Goal: Task Accomplishment & Management: Manage account settings

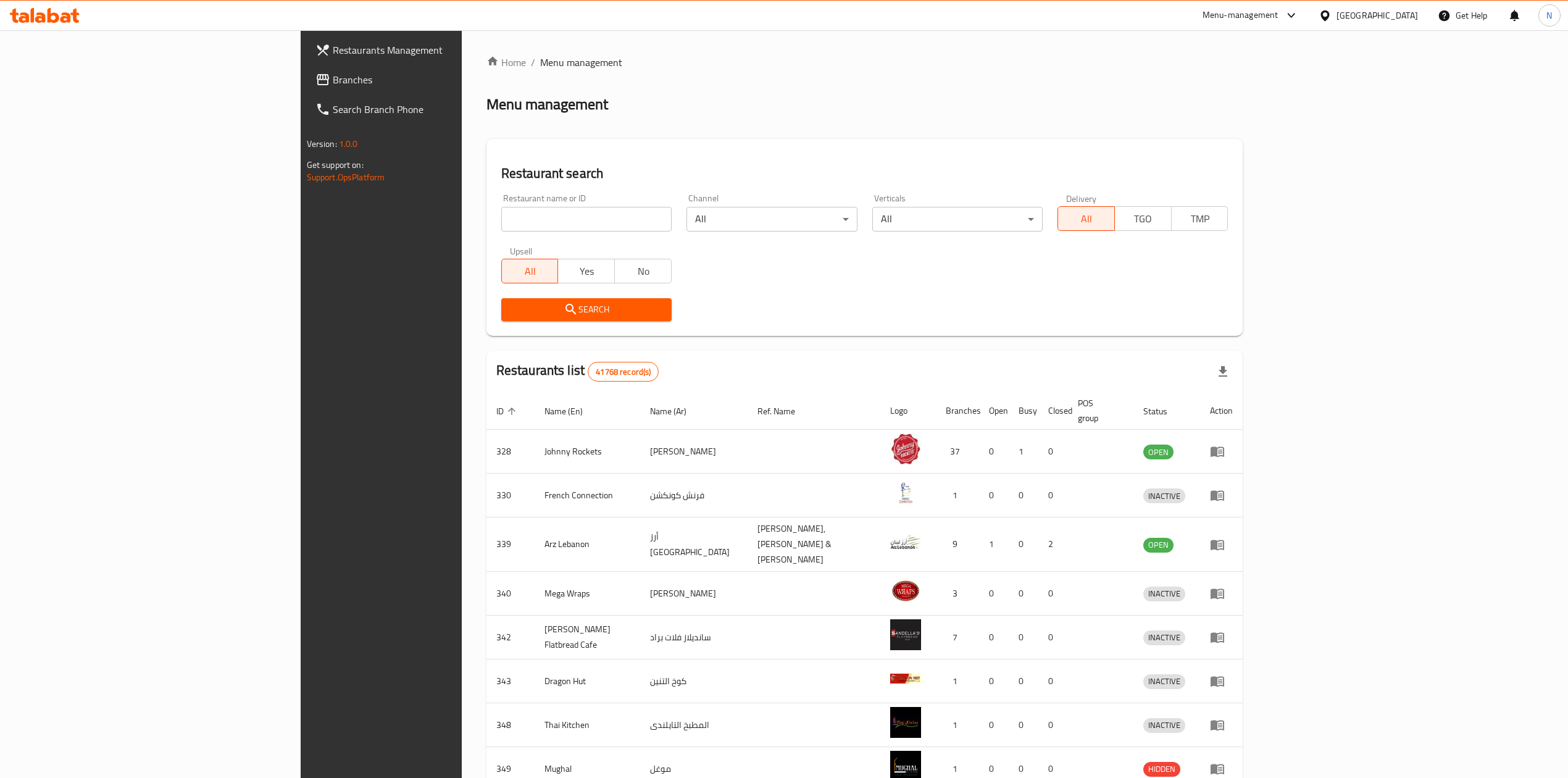
click at [1332, 15] on icon at bounding box center [1325, 16] width 13 height 13
click at [1268, 91] on div "[GEOGRAPHIC_DATA]" at bounding box center [1284, 98] width 101 height 29
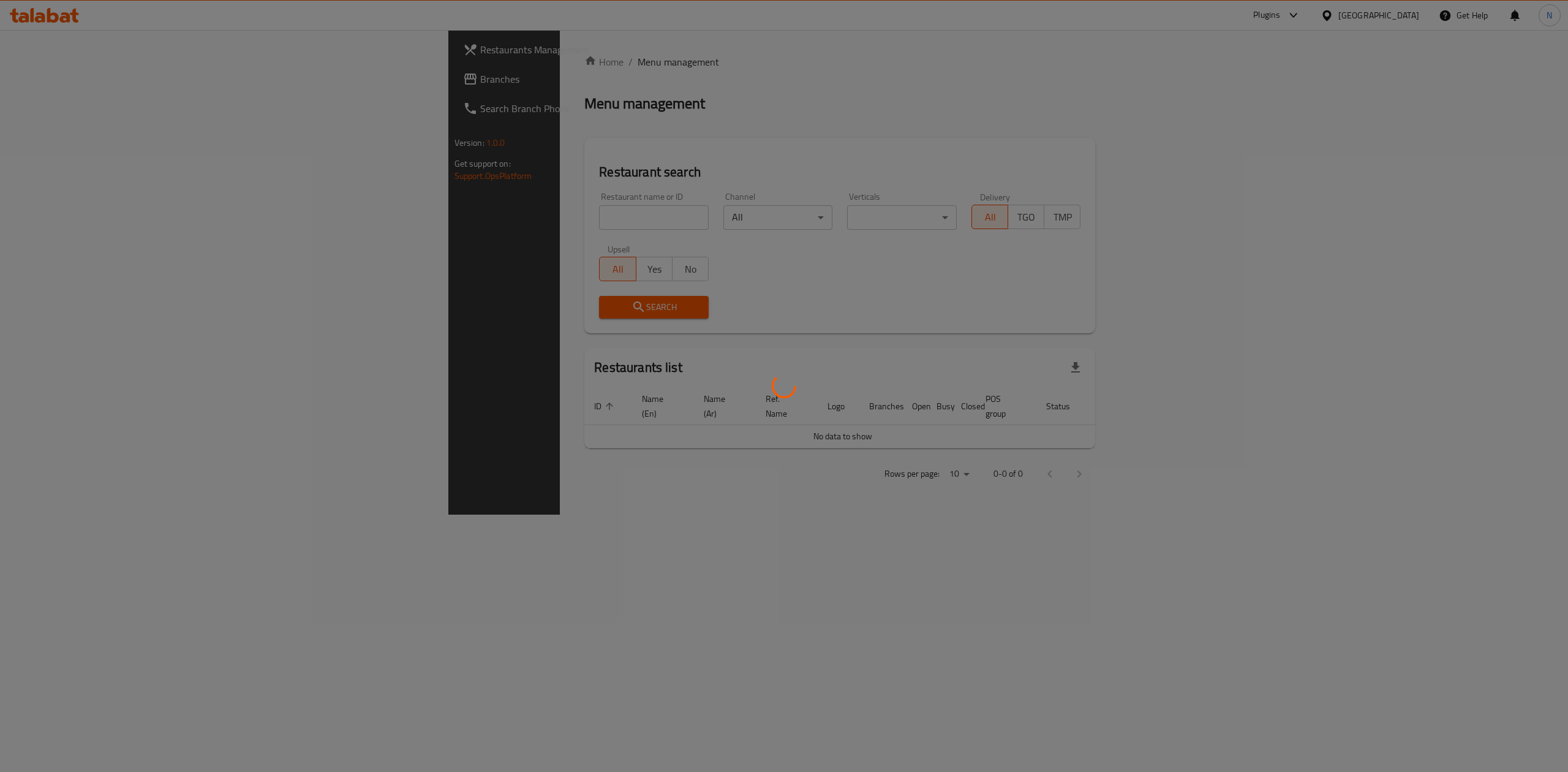
click at [407, 211] on div at bounding box center [784, 386] width 1568 height 772
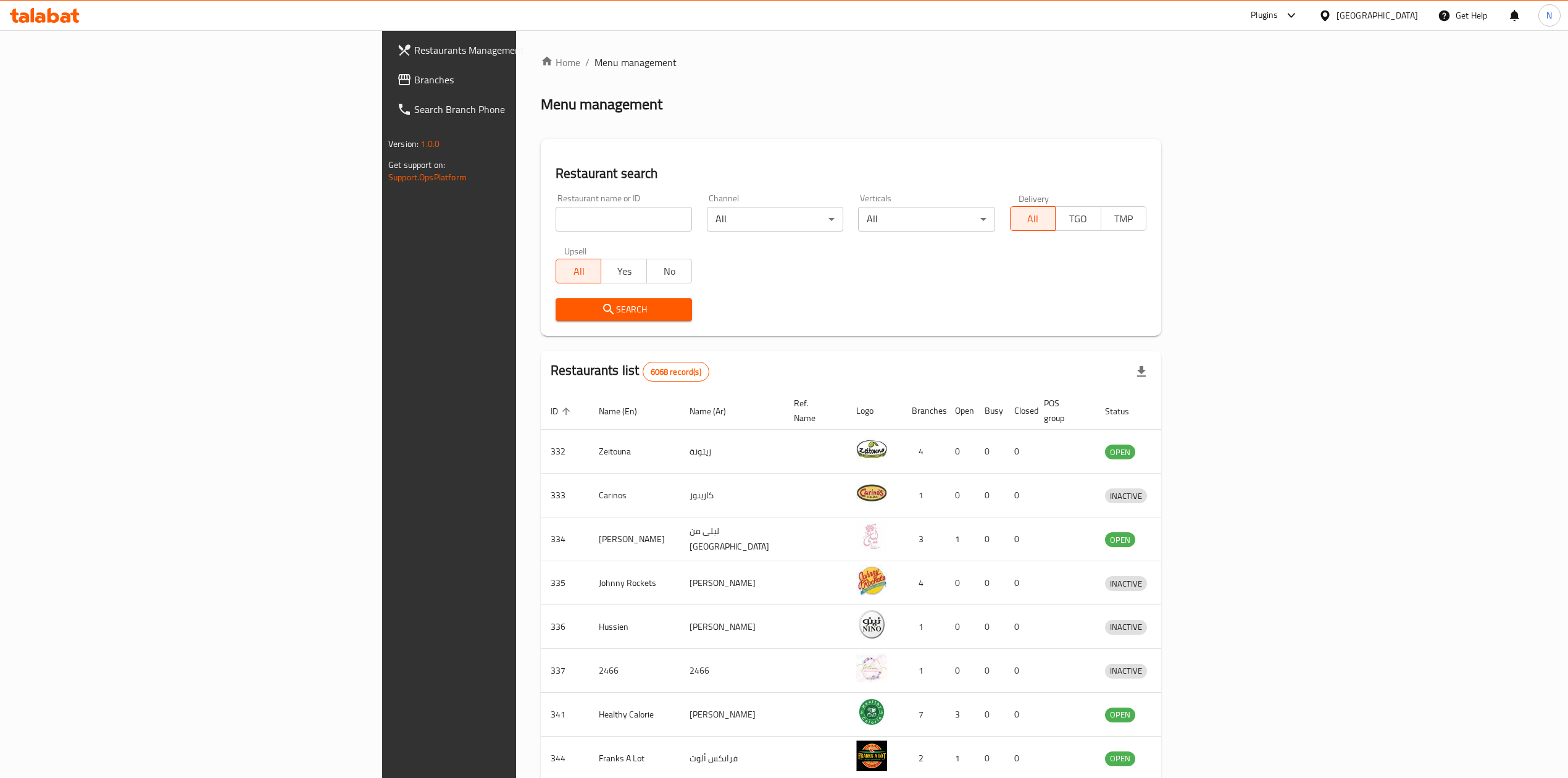
click at [556, 215] on input "search" at bounding box center [624, 219] width 137 height 25
paste input "674171"
type input "674171"
click button "Search" at bounding box center [624, 309] width 137 height 23
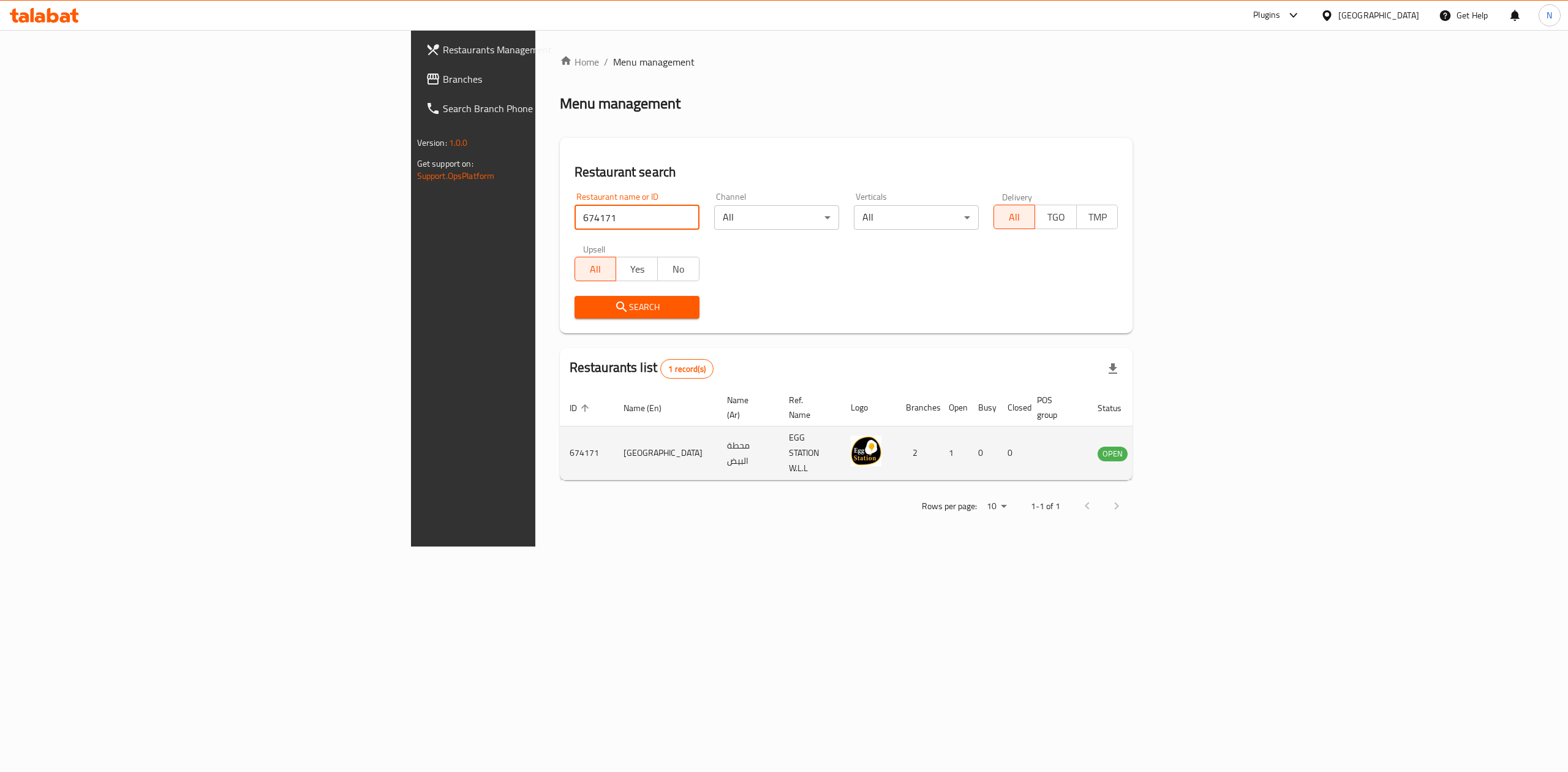
click at [614, 430] on td "[GEOGRAPHIC_DATA]" at bounding box center [665, 453] width 103 height 54
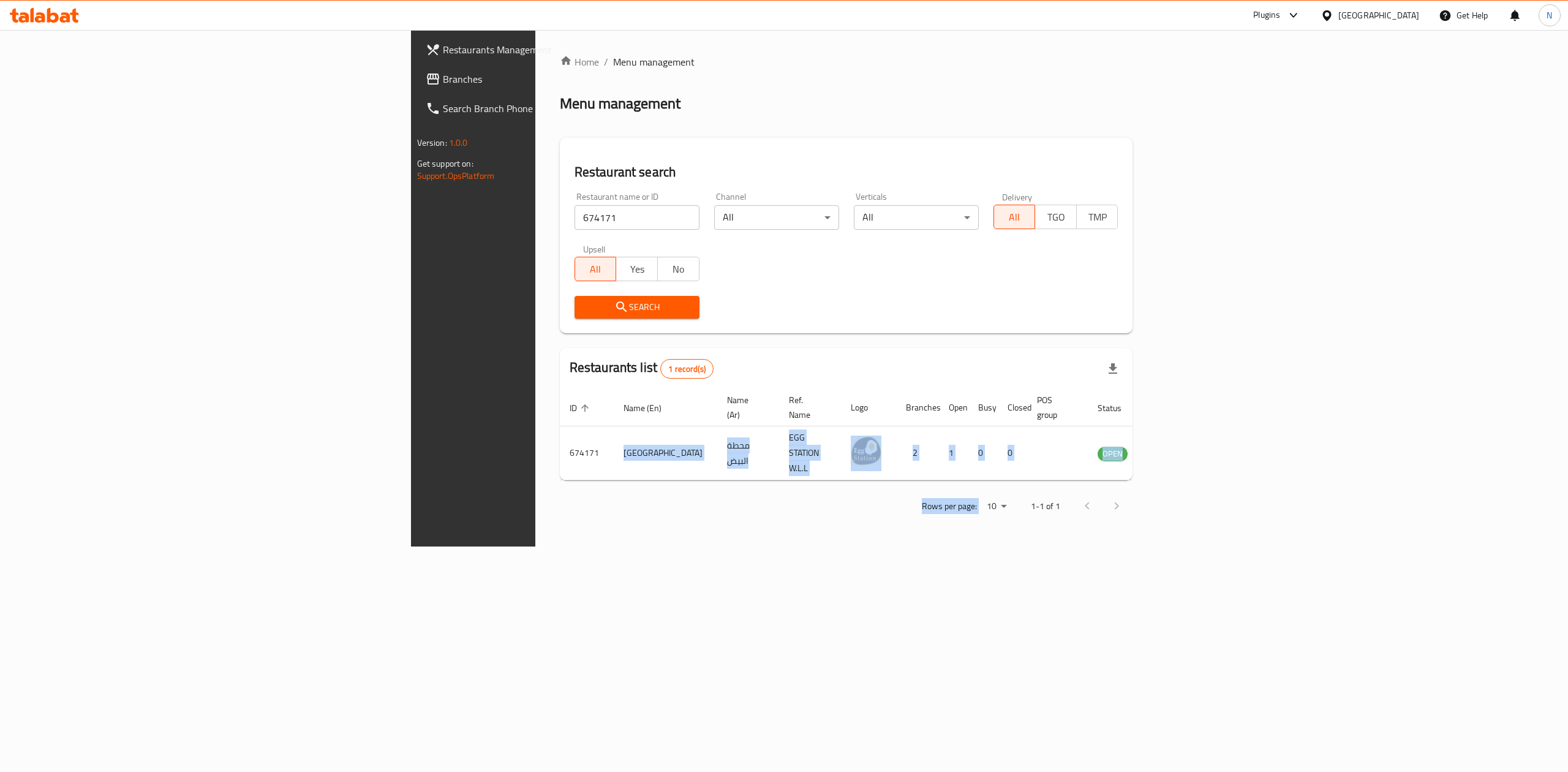
drag, startPoint x: 380, startPoint y: 430, endPoint x: 1170, endPoint y: 487, distance: 792.1
click at [1111, 487] on div "Home / Menu management Menu management Restaurant search Restaurant name or ID …" at bounding box center [846, 288] width 573 height 467
drag, startPoint x: 1211, startPoint y: 487, endPoint x: 1364, endPoint y: 471, distance: 153.8
click at [1133, 490] on div "Rows per page: 10 1-1 of 1" at bounding box center [846, 506] width 573 height 32
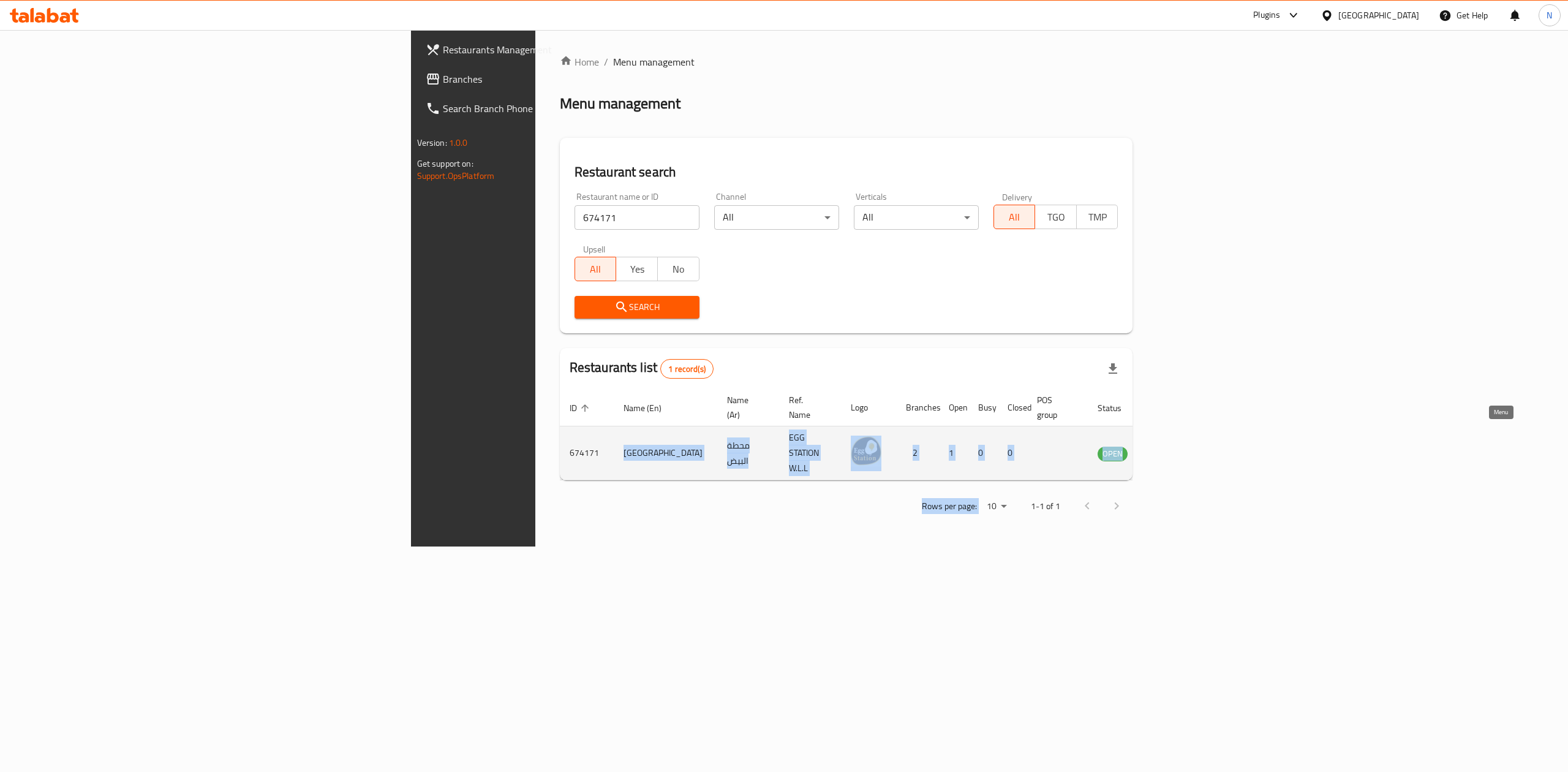
click at [1184, 446] on link "enhanced table" at bounding box center [1173, 453] width 22 height 15
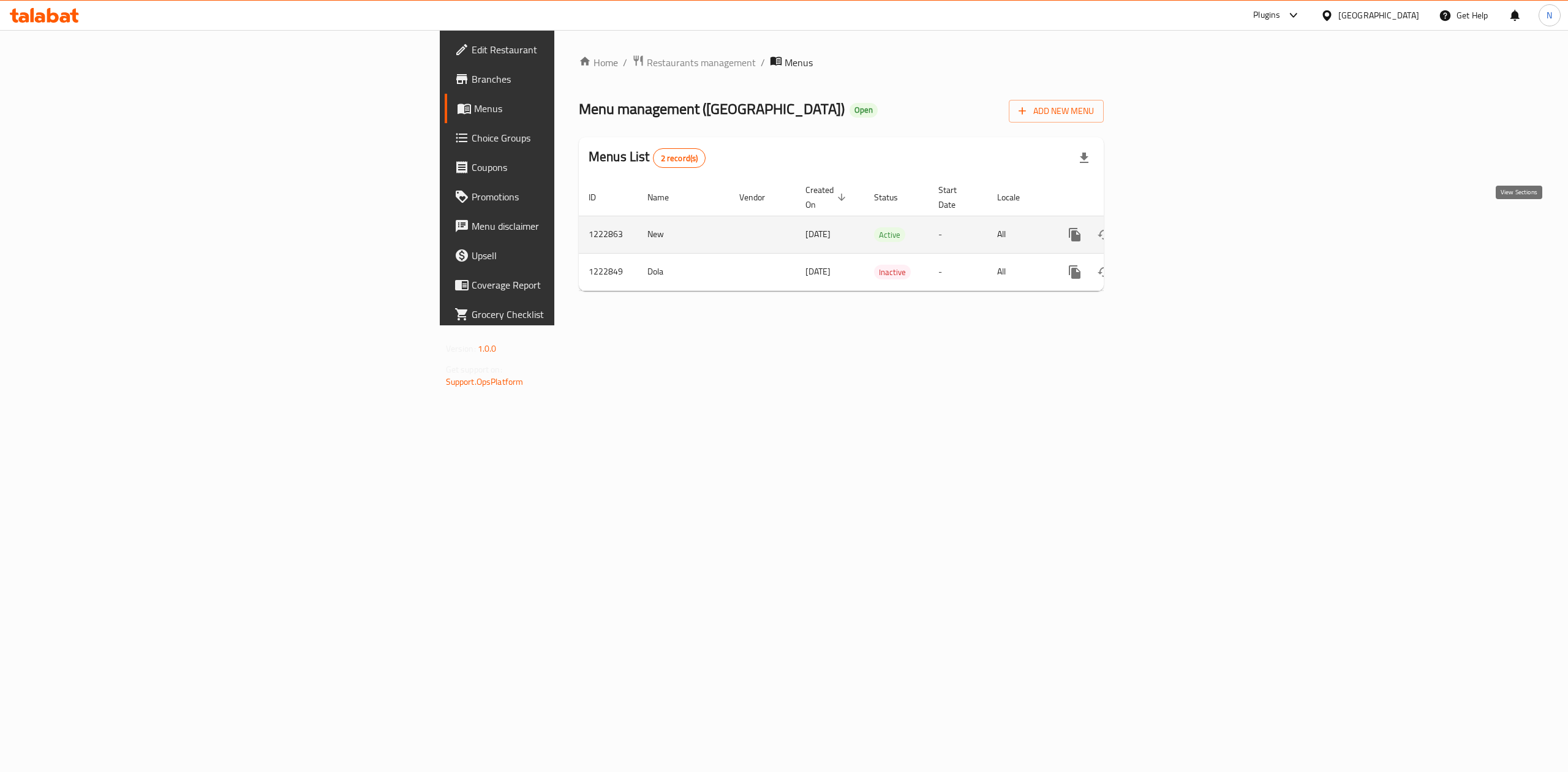
click at [1178, 226] on link "enhanced table" at bounding box center [1163, 235] width 30 height 30
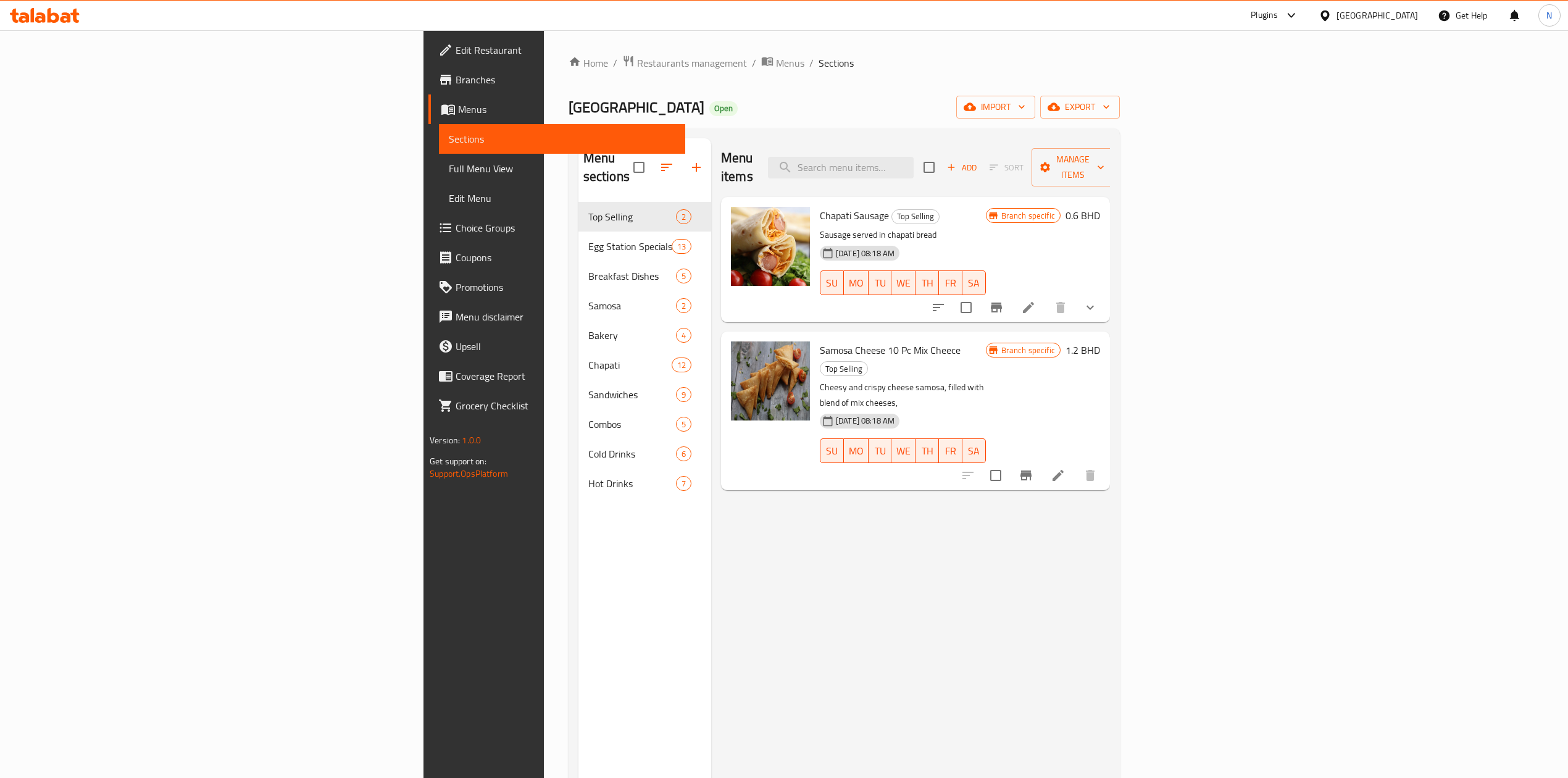
click at [578, 557] on div "Menu sections Top Selling 2 Egg Station Specials 13 Breakfast Dishes 5 Samosa 2…" at bounding box center [644, 527] width 133 height 778
click at [986, 207] on h6 "Chapati Sausage Top Selling" at bounding box center [903, 215] width 166 height 17
click at [914, 157] on input "search" at bounding box center [841, 167] width 146 height 21
paste input "Rose Milk Bliss"
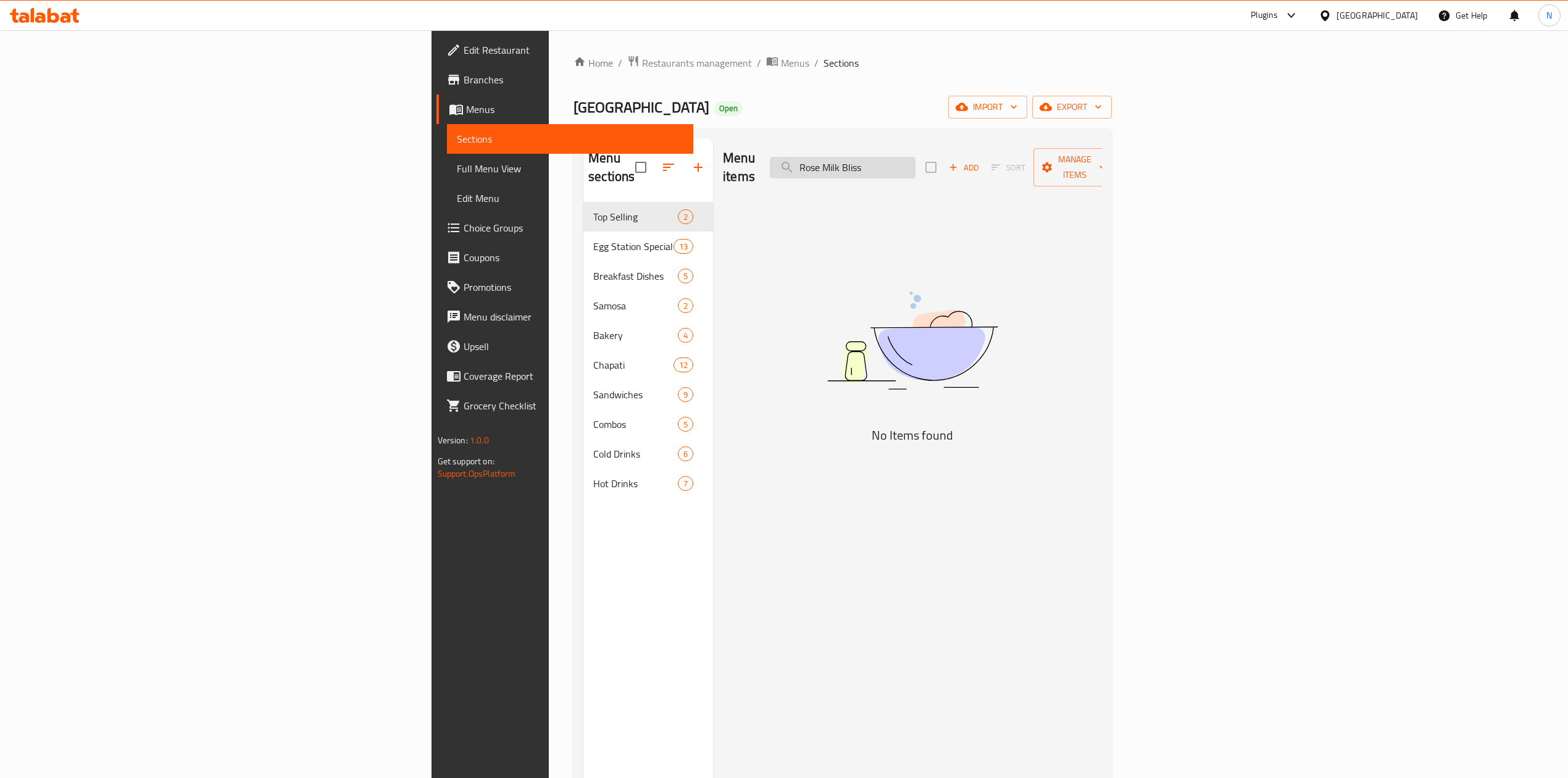
click at [915, 157] on input "Rose Milk Bliss" at bounding box center [843, 167] width 146 height 21
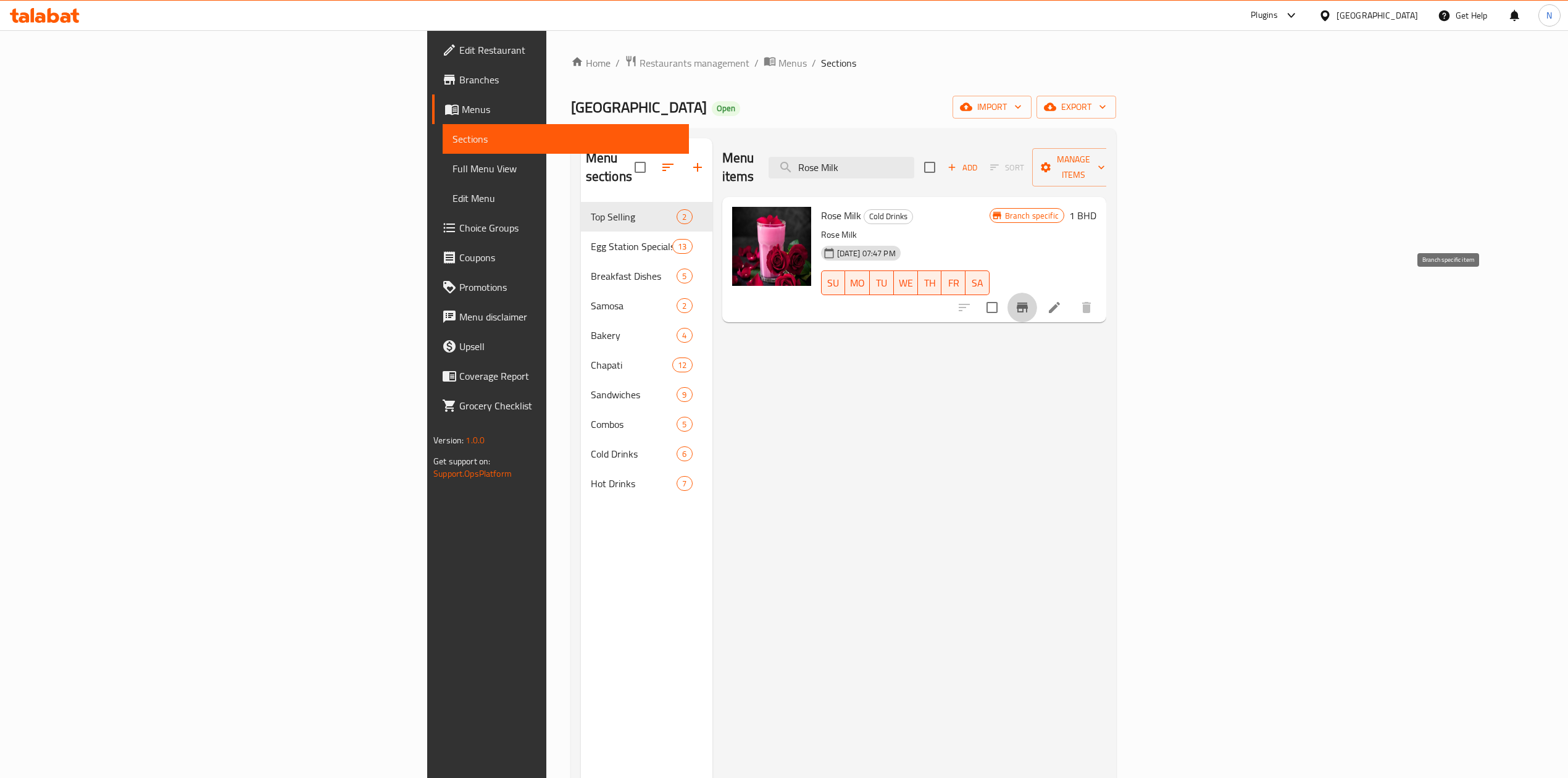
click at [1037, 297] on button "Branch-specific-item" at bounding box center [1022, 308] width 30 height 30
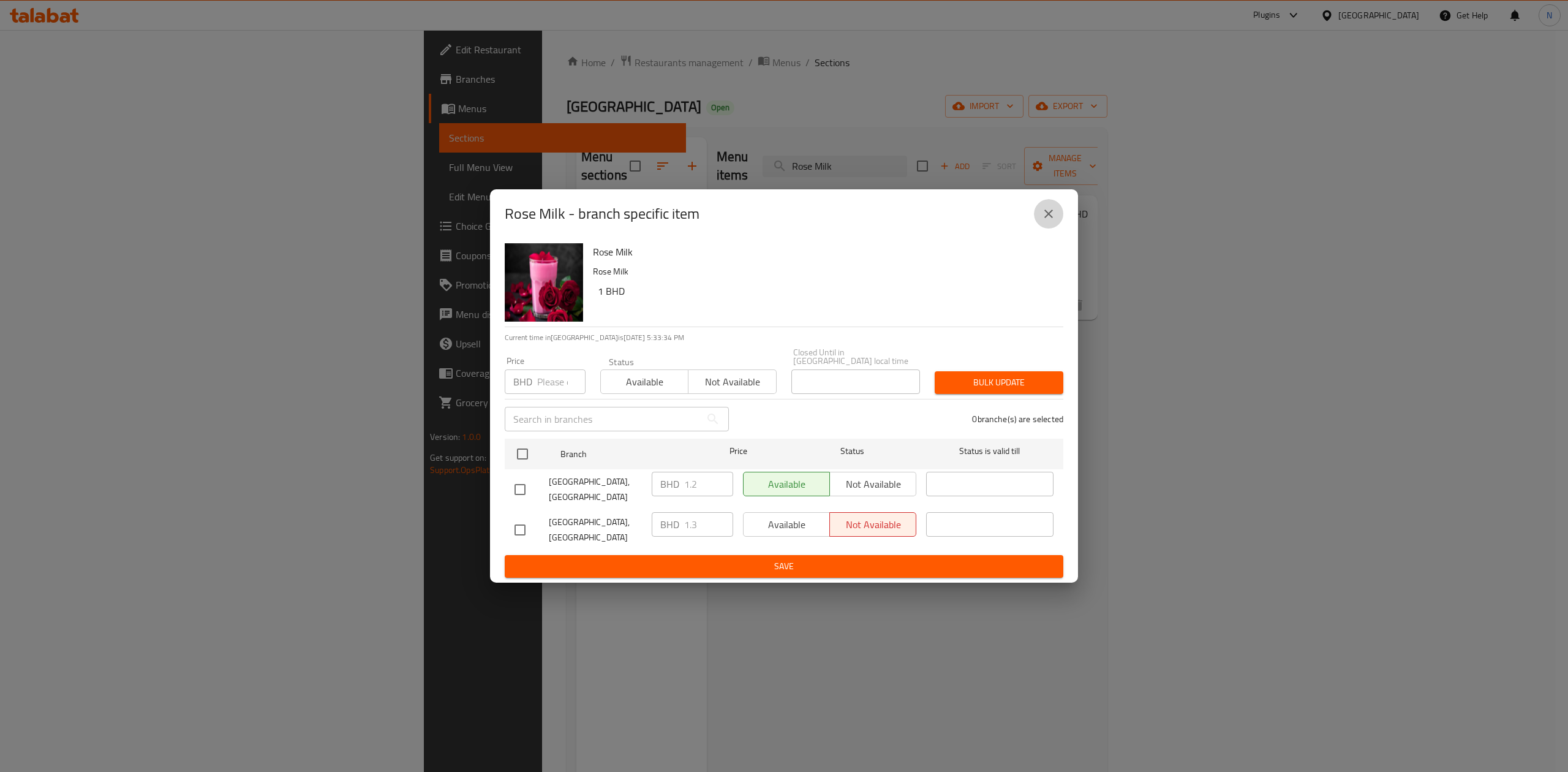
drag, startPoint x: 1050, startPoint y: 227, endPoint x: 1060, endPoint y: 282, distance: 55.9
click at [1050, 229] on button "close" at bounding box center [1049, 214] width 30 height 30
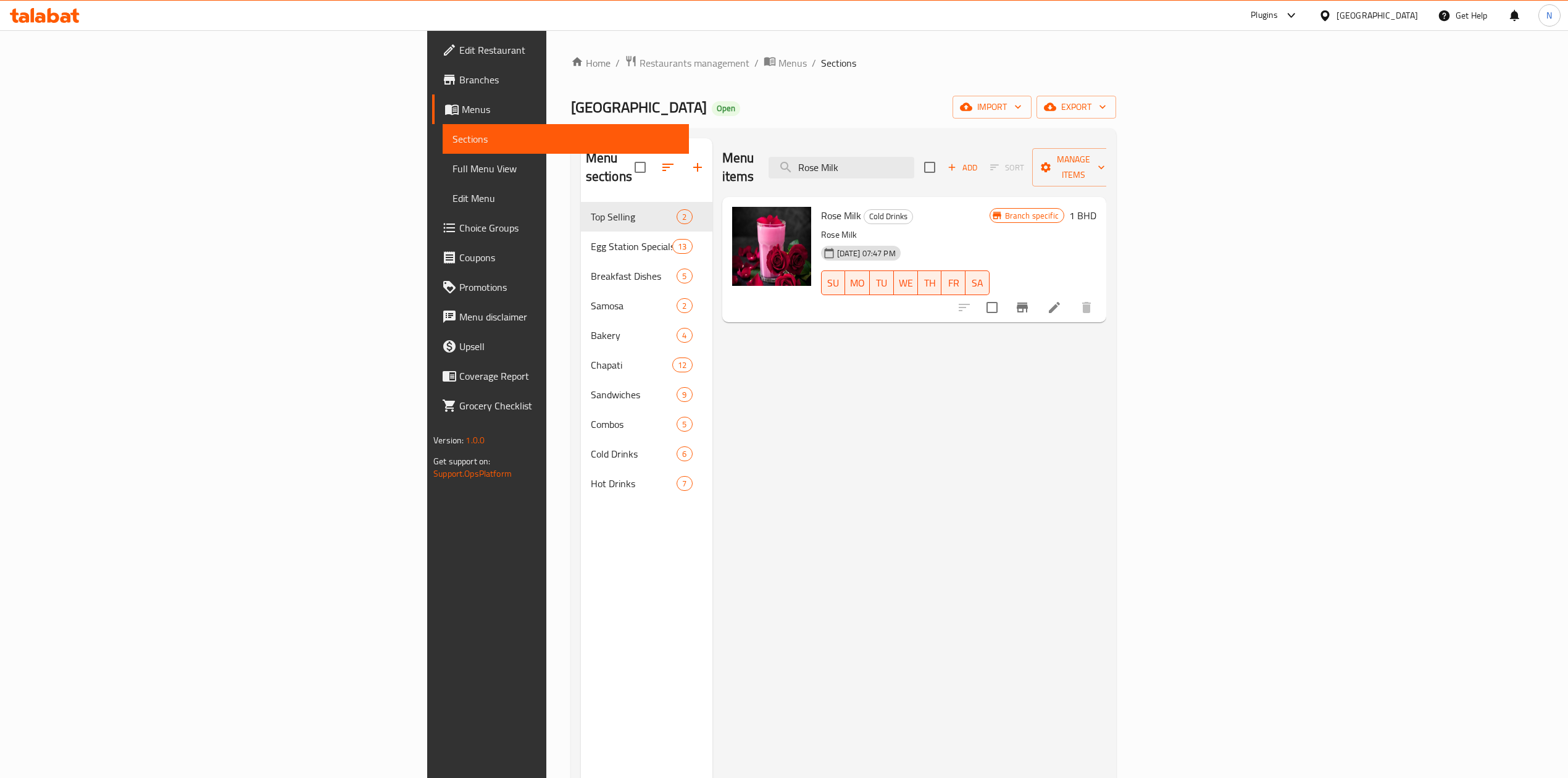
click at [1106, 381] on div "Menu items Rose Milk Add Sort Manage items Rose Milk Cold Drinks Rose Milk [DAT…" at bounding box center [909, 527] width 394 height 778
drag, startPoint x: 1146, startPoint y: 381, endPoint x: 744, endPoint y: 196, distance: 442.5
click at [760, 191] on div "Menu items Rose Milk Add Sort Manage items Rose Milk Cold Drinks Rose Milk [DAT…" at bounding box center [909, 527] width 394 height 778
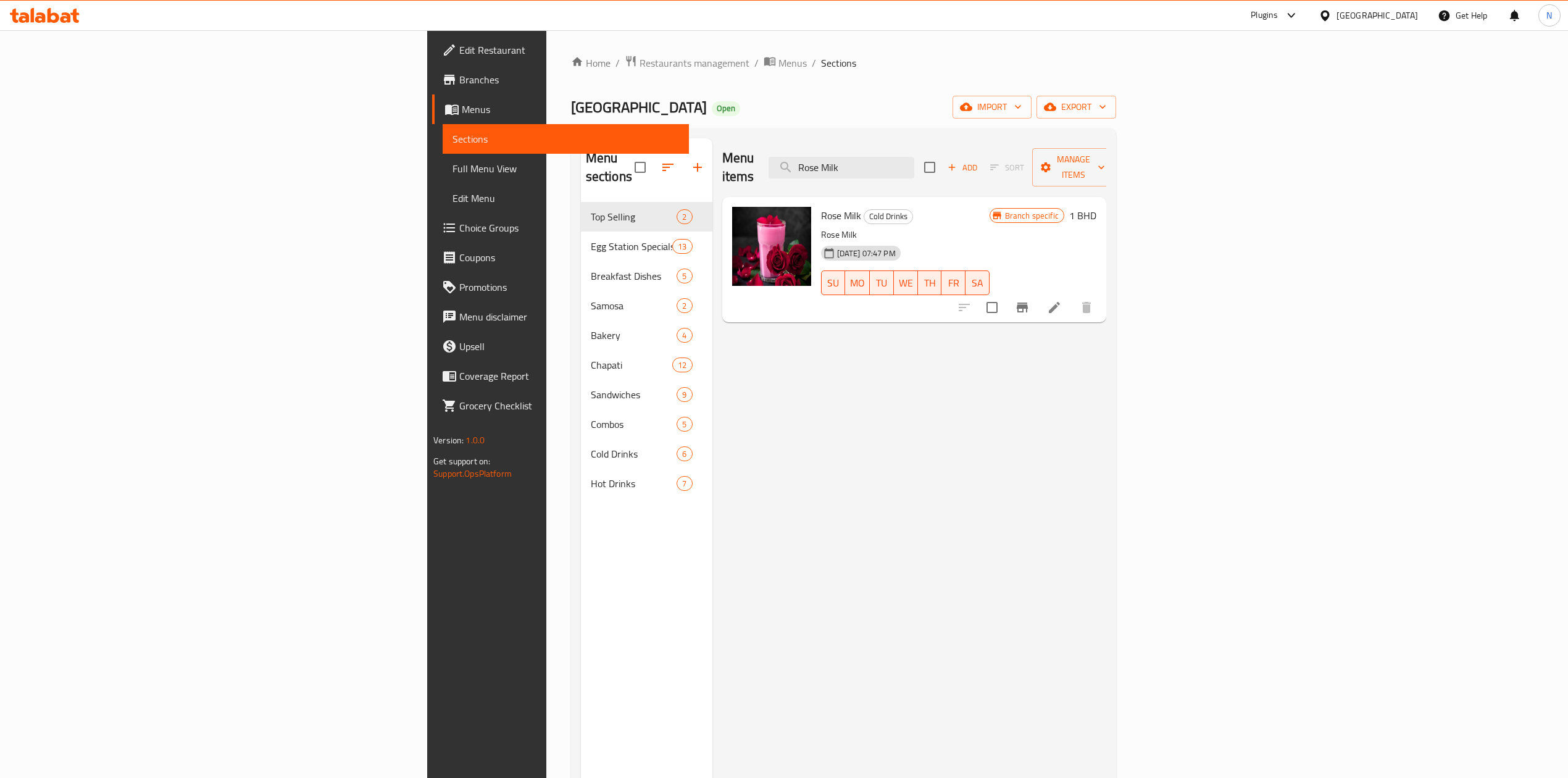
click at [821, 206] on span "Rose Milk" at bounding box center [841, 215] width 40 height 19
drag, startPoint x: 744, startPoint y: 196, endPoint x: 755, endPoint y: 225, distance: 31.0
click at [816, 225] on div "Rose Milk Cold Drinks Rose Milk [DATE] 07:47 PM SU MO TU WE TH FR SA" at bounding box center [905, 260] width 178 height 115
click at [816, 241] on div "[DATE] 07:47 PM" at bounding box center [838, 253] width 45 height 25
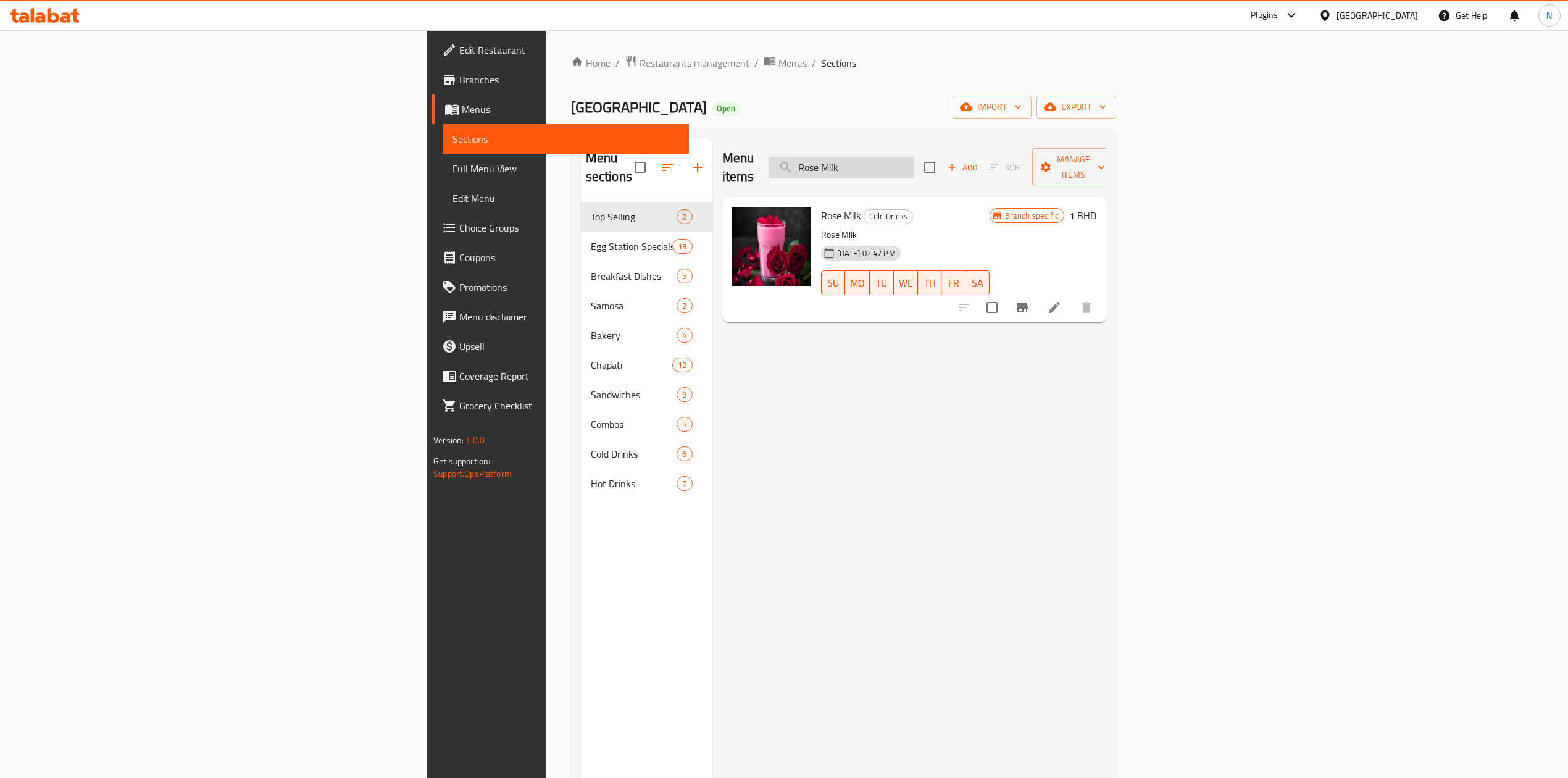
click at [915, 157] on input "Rose Milk" at bounding box center [841, 167] width 146 height 21
paste input "Golden Sharing Dish"
click at [915, 157] on input "Golden Sharing DishMilk" at bounding box center [841, 167] width 146 height 21
paste input "search"
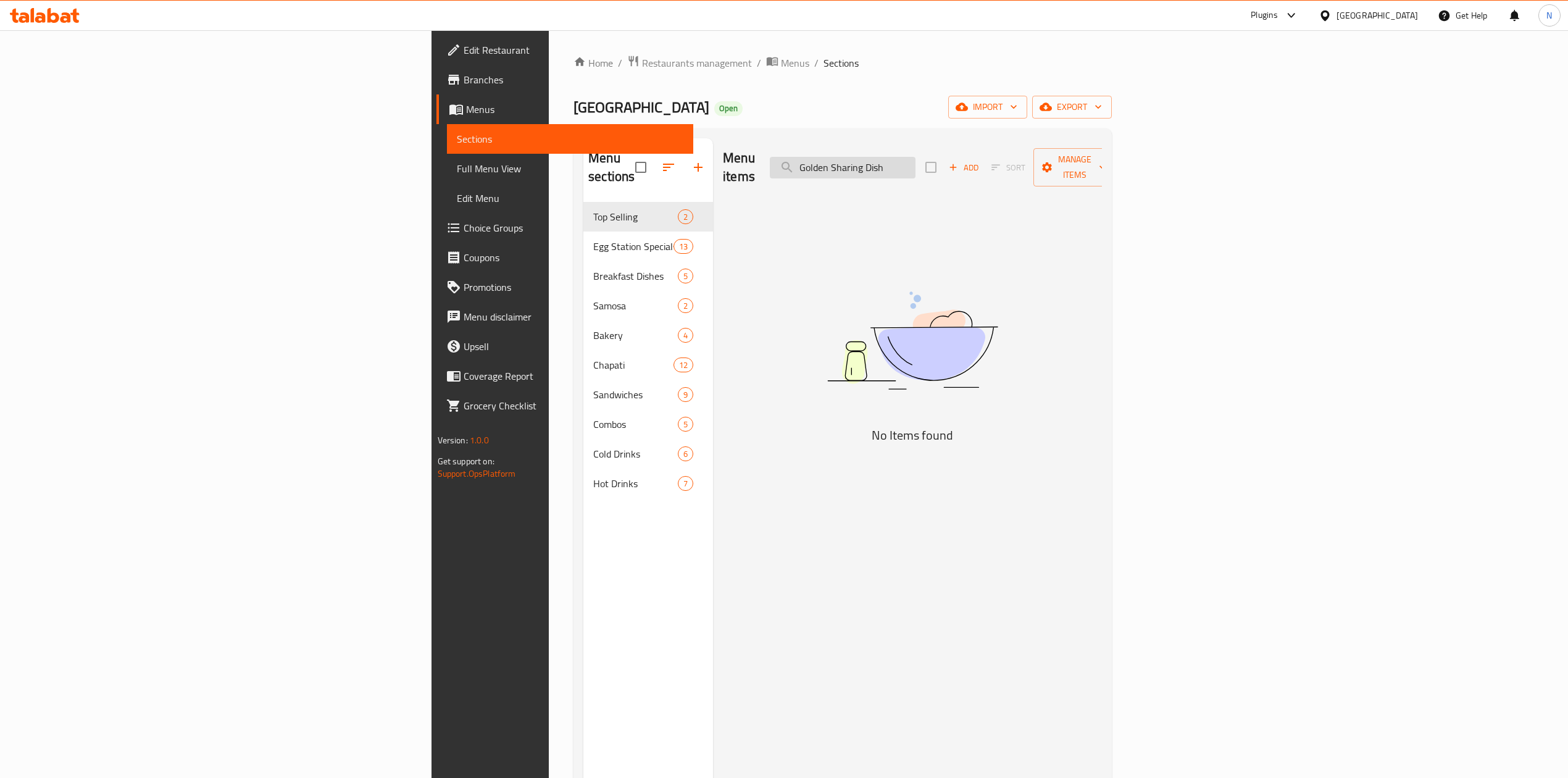
click at [915, 161] on input "Golden Sharing Dish" at bounding box center [843, 167] width 146 height 21
click at [915, 161] on input "Golden Sharing" at bounding box center [843, 167] width 146 height 21
click at [915, 162] on input "Golden Sharing" at bounding box center [843, 167] width 146 height 21
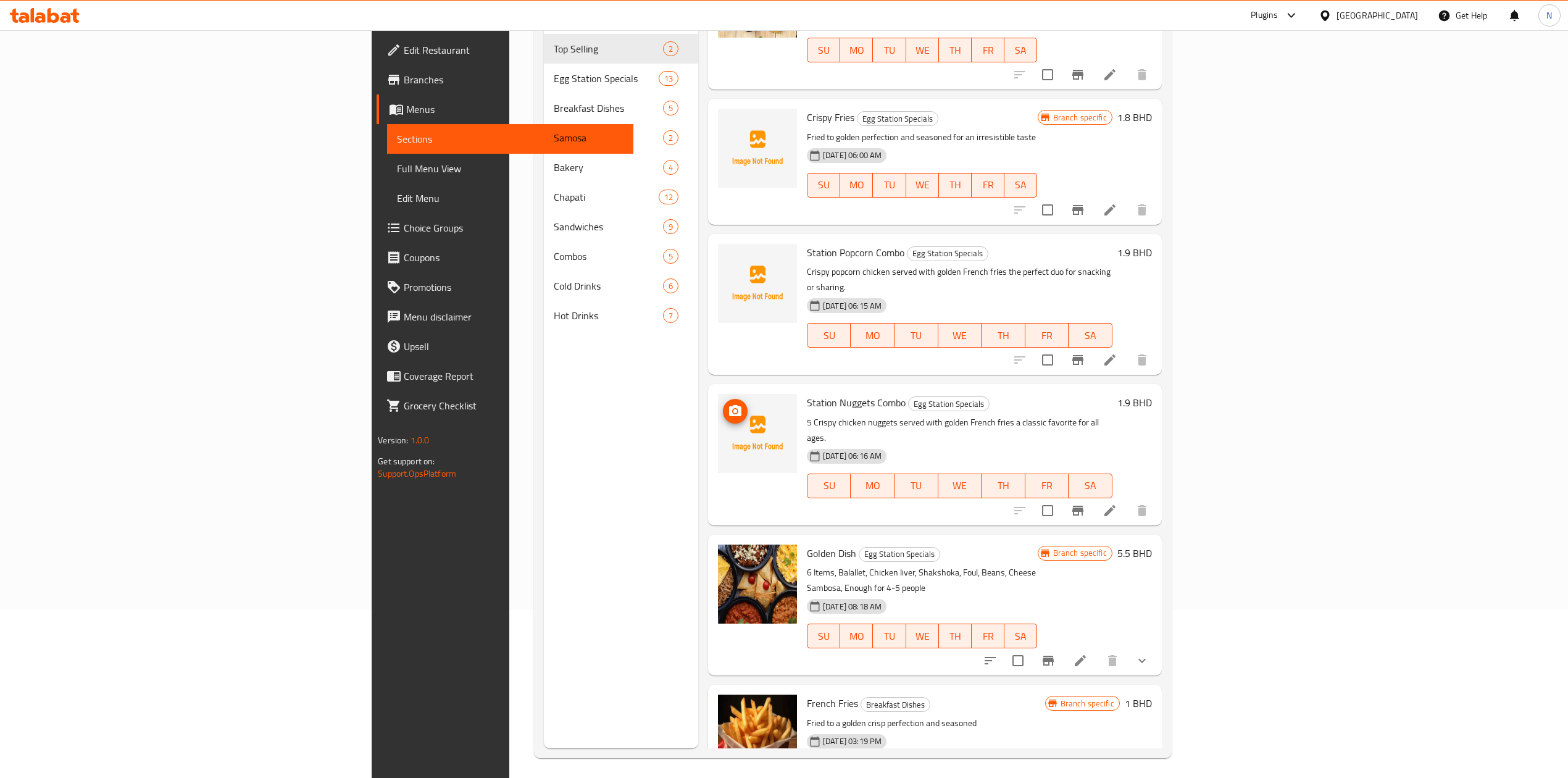
scroll to position [174, 0]
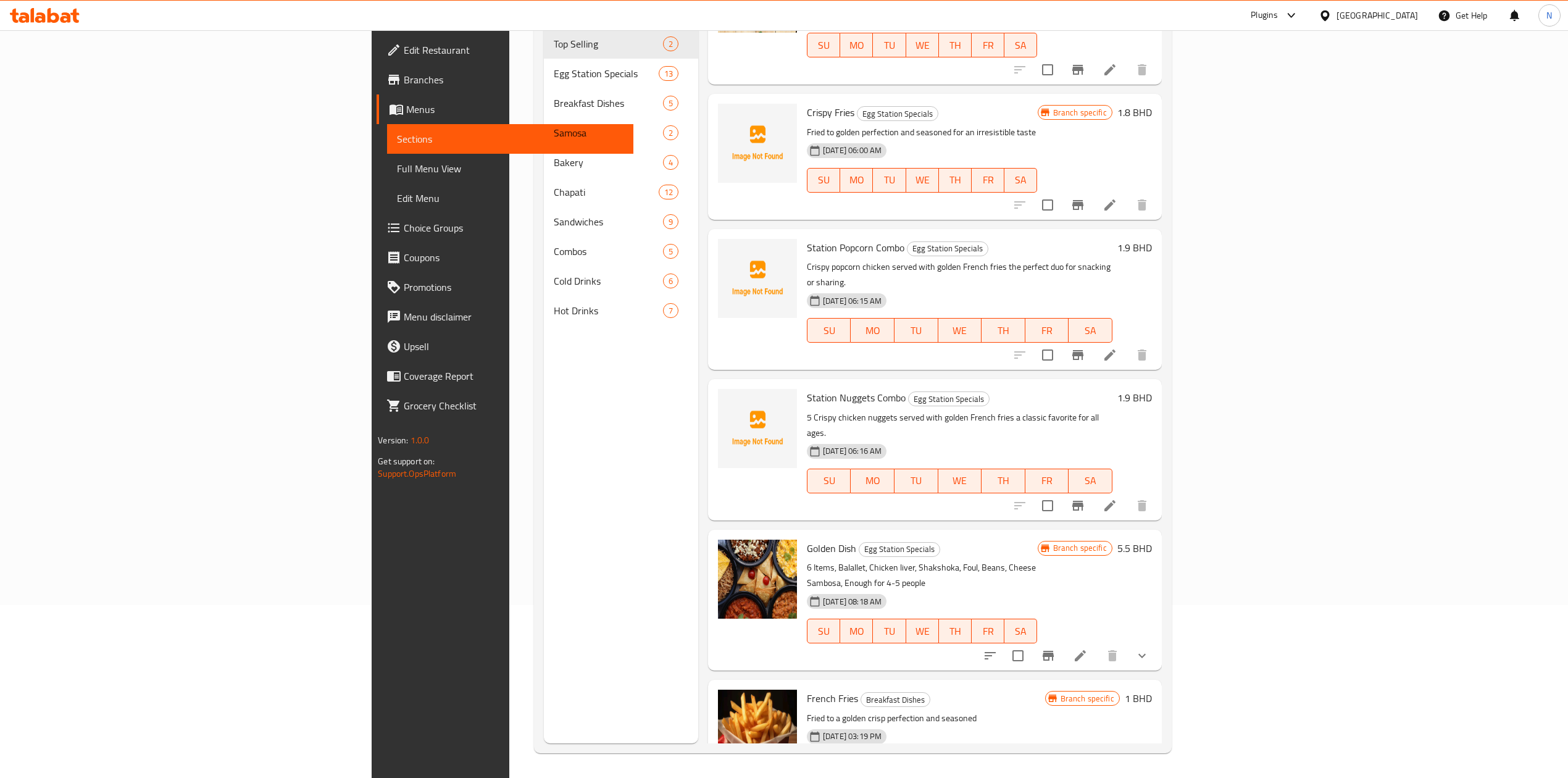
click at [802, 534] on div "Golden Dish Egg Station Specials 6 Items, Balallet, Chicken liver, Shakshoka, F…" at bounding box center [922, 600] width 240 height 131
drag, startPoint x: 744, startPoint y: 512, endPoint x: 751, endPoint y: 538, distance: 26.9
click at [802, 538] on div "Golden Dish Egg Station Specials 6 Items, Balallet, Chicken liver, Shakshoka, F…" at bounding box center [922, 600] width 240 height 131
click at [807, 594] on div "[DATE] 08:18 AM" at bounding box center [846, 601] width 80 height 15
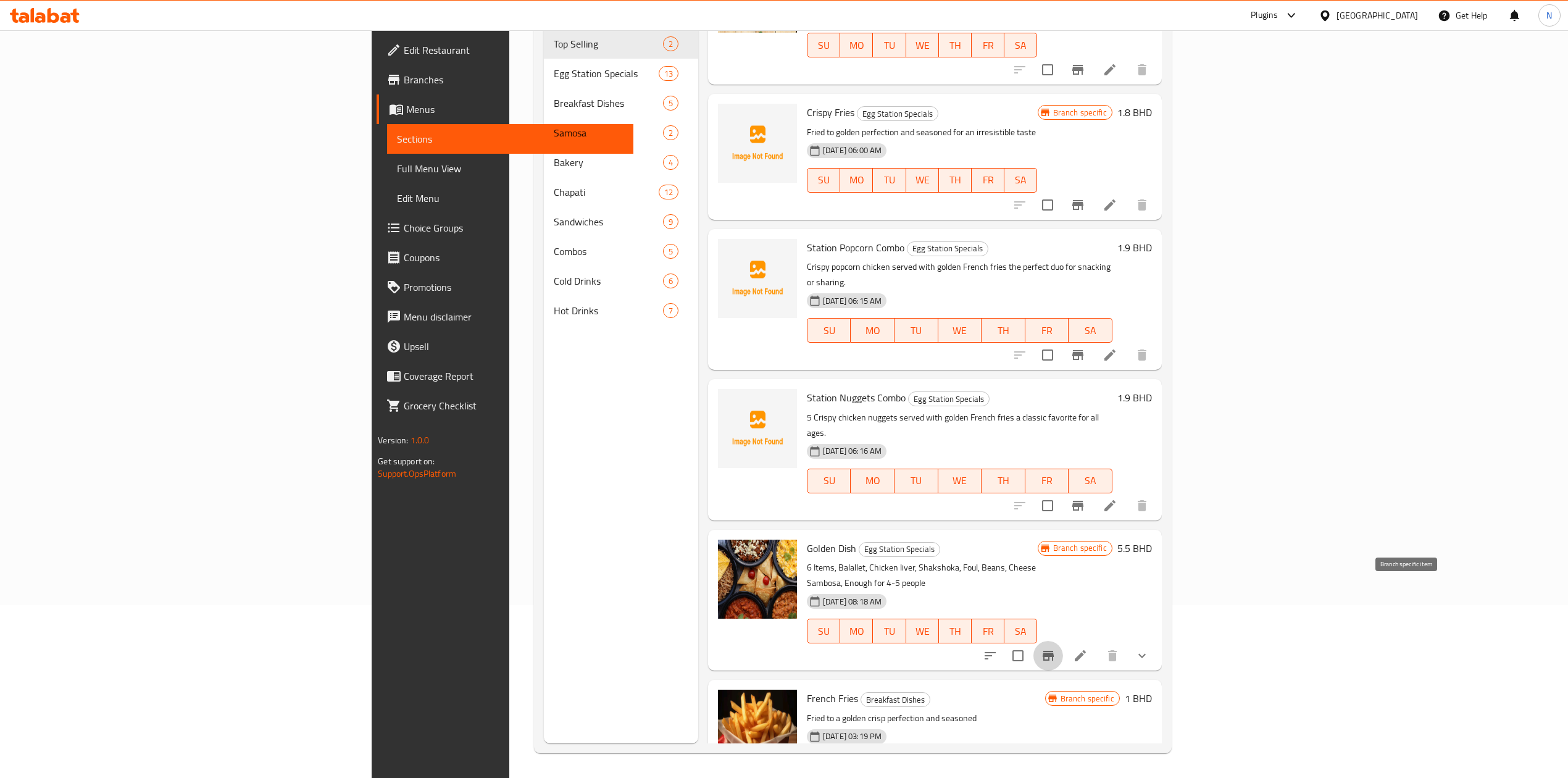
click at [1063, 641] on button "Branch-specific-item" at bounding box center [1048, 656] width 30 height 30
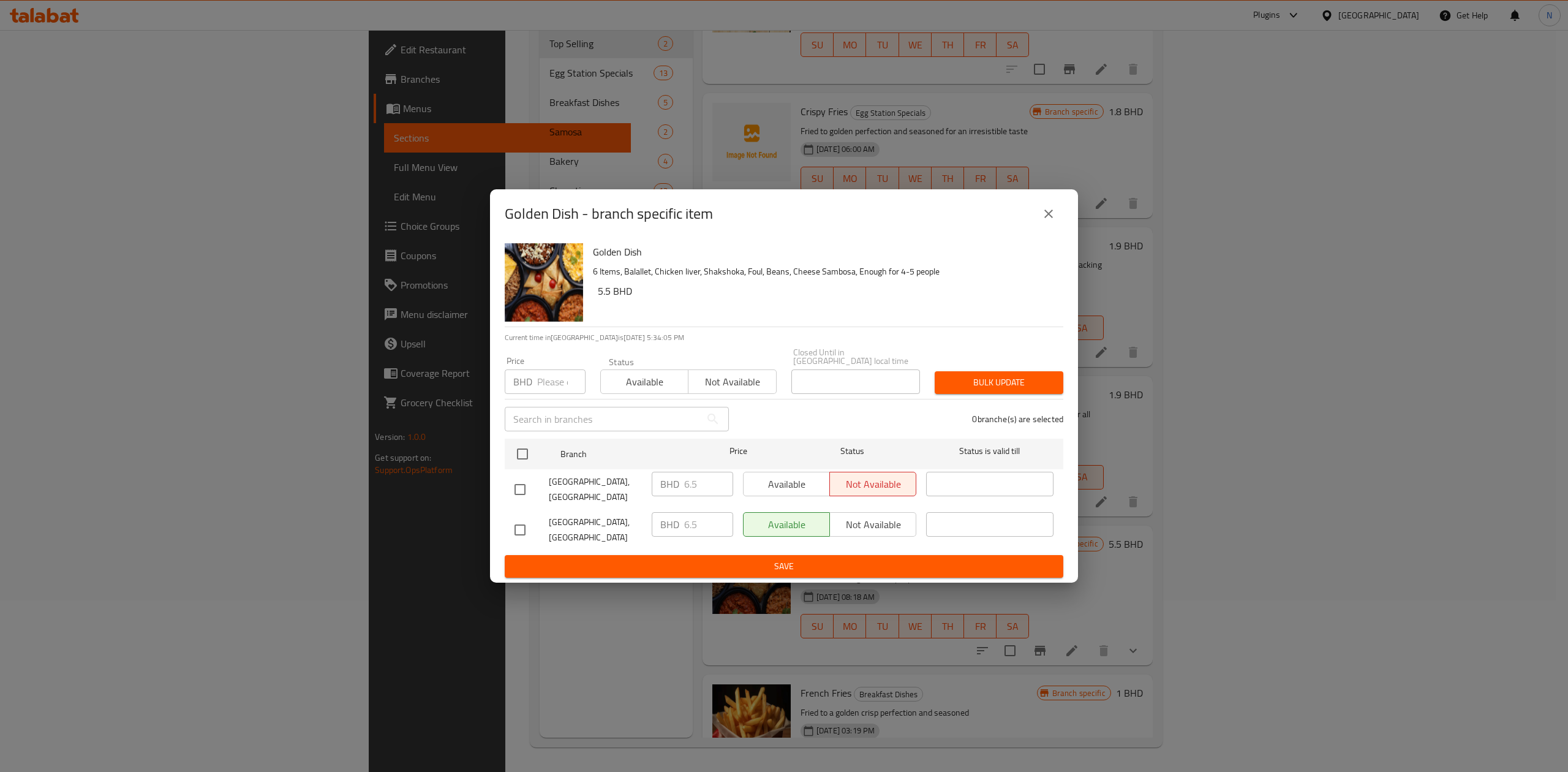
click at [1050, 218] on icon "close" at bounding box center [1048, 213] width 8 height 8
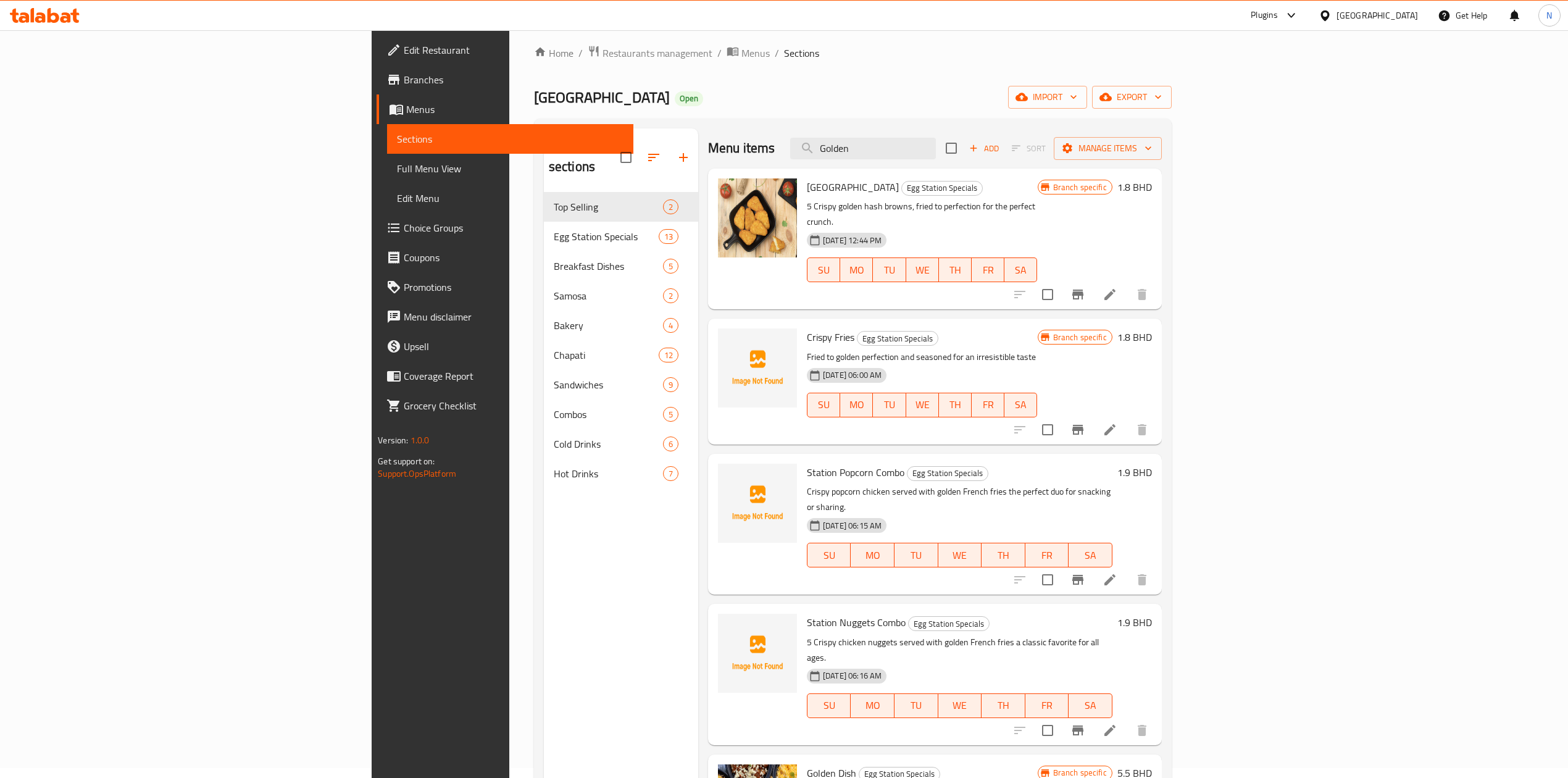
scroll to position [0, 0]
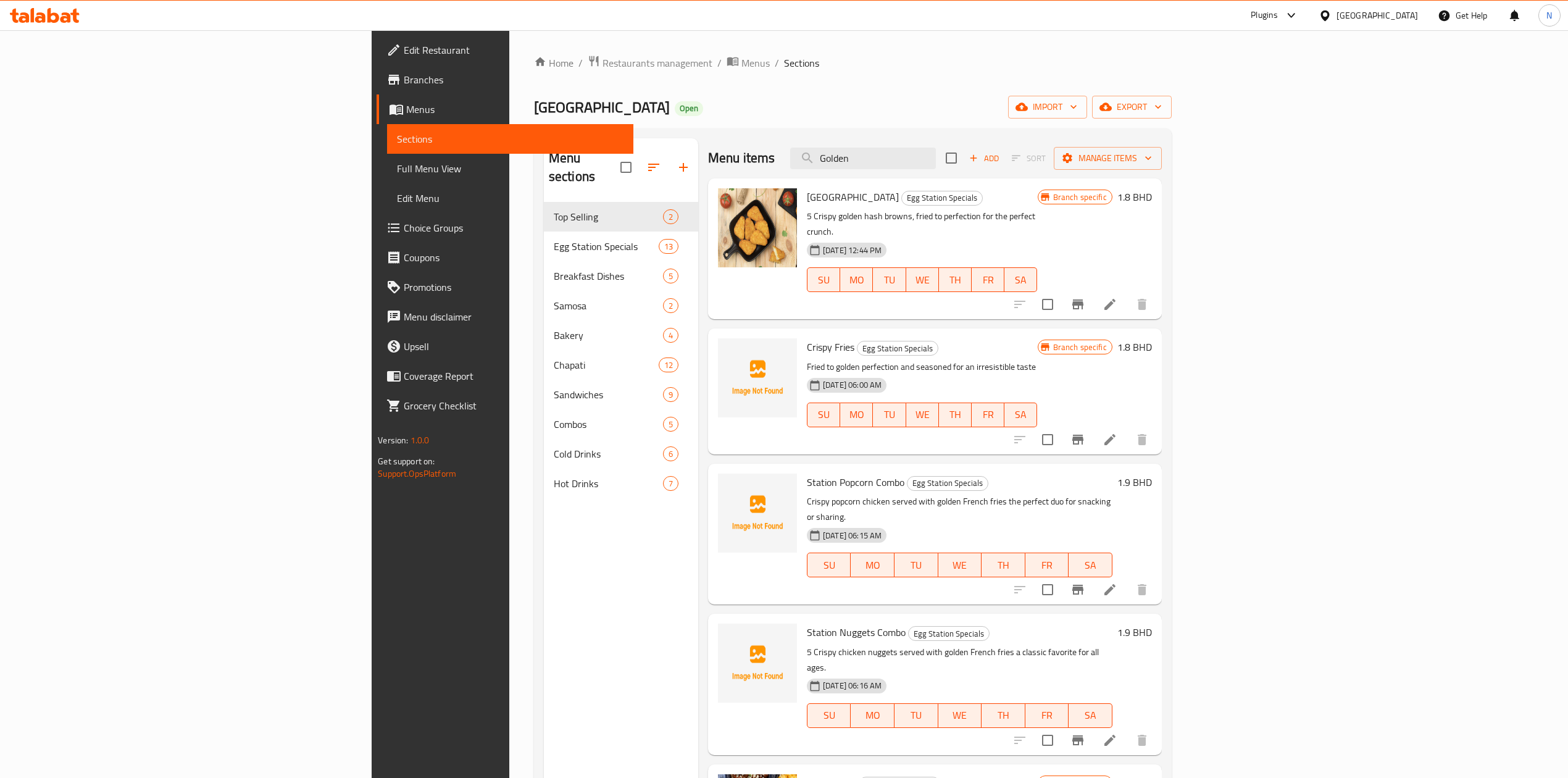
click at [941, 172] on div "Menu items Golden Add Sort Manage items" at bounding box center [935, 158] width 454 height 40
click at [936, 168] on input "Golden" at bounding box center [863, 158] width 146 height 21
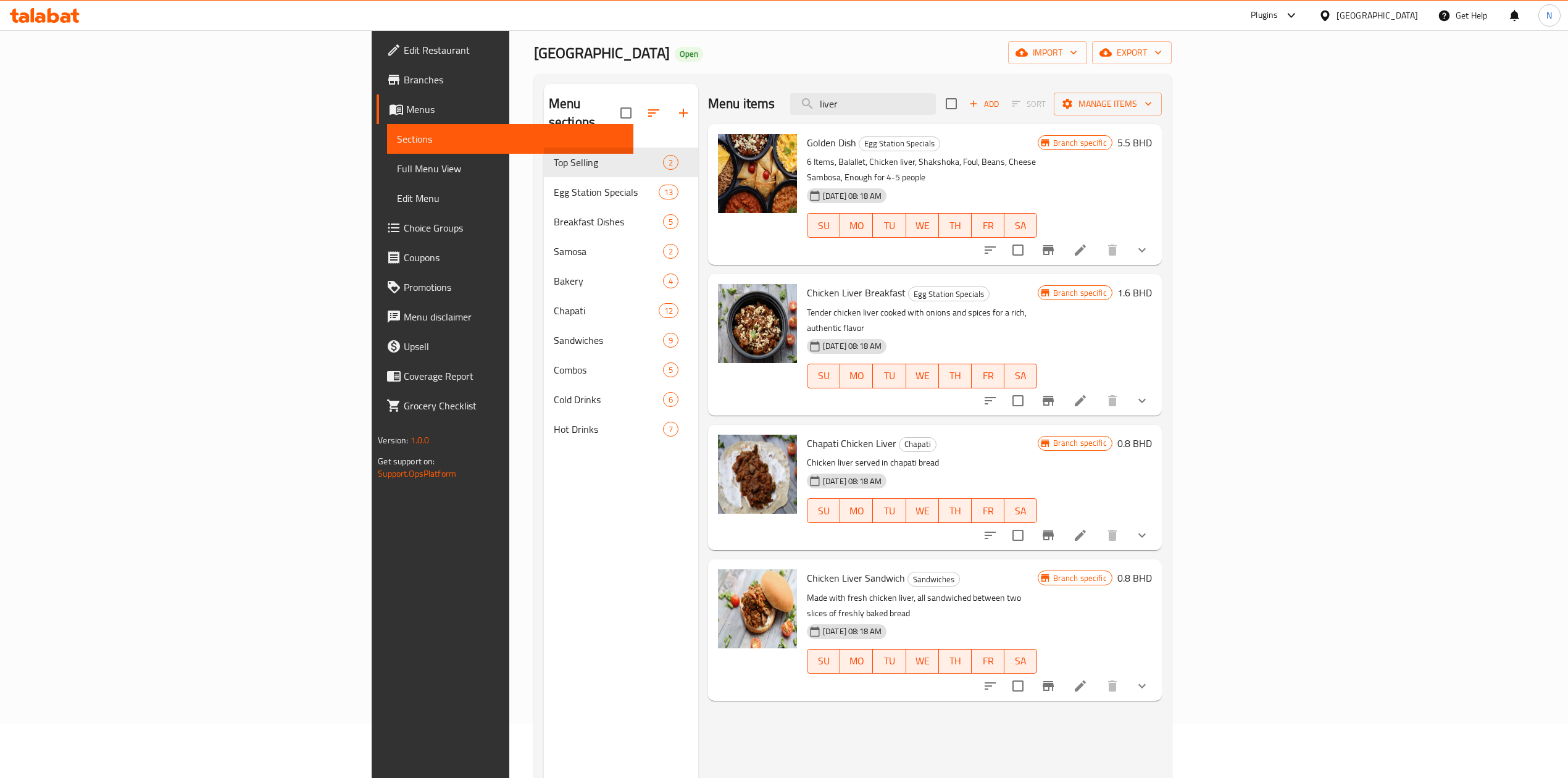
scroll to position [82, 0]
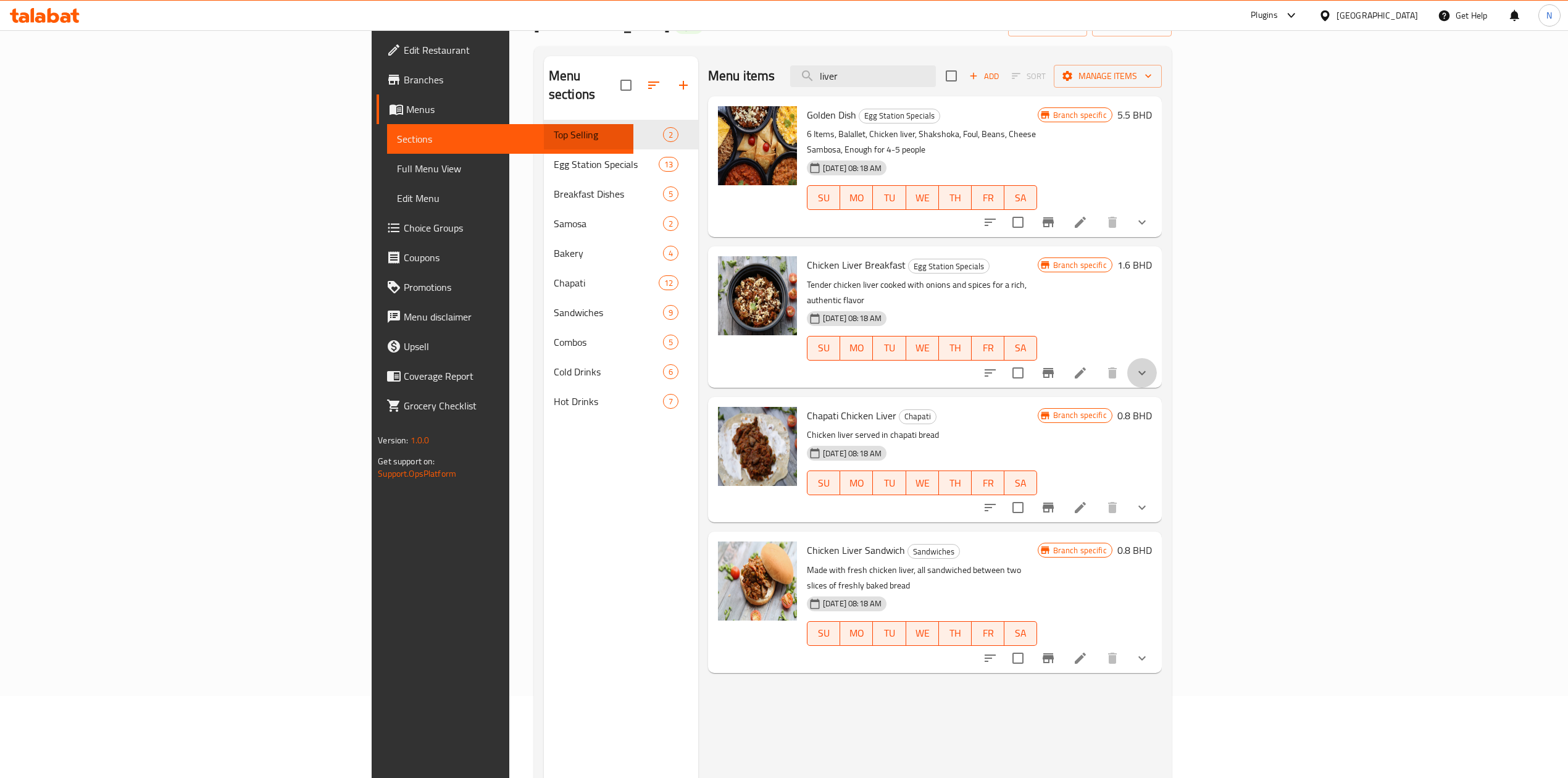
click at [1157, 358] on button "show more" at bounding box center [1142, 373] width 30 height 30
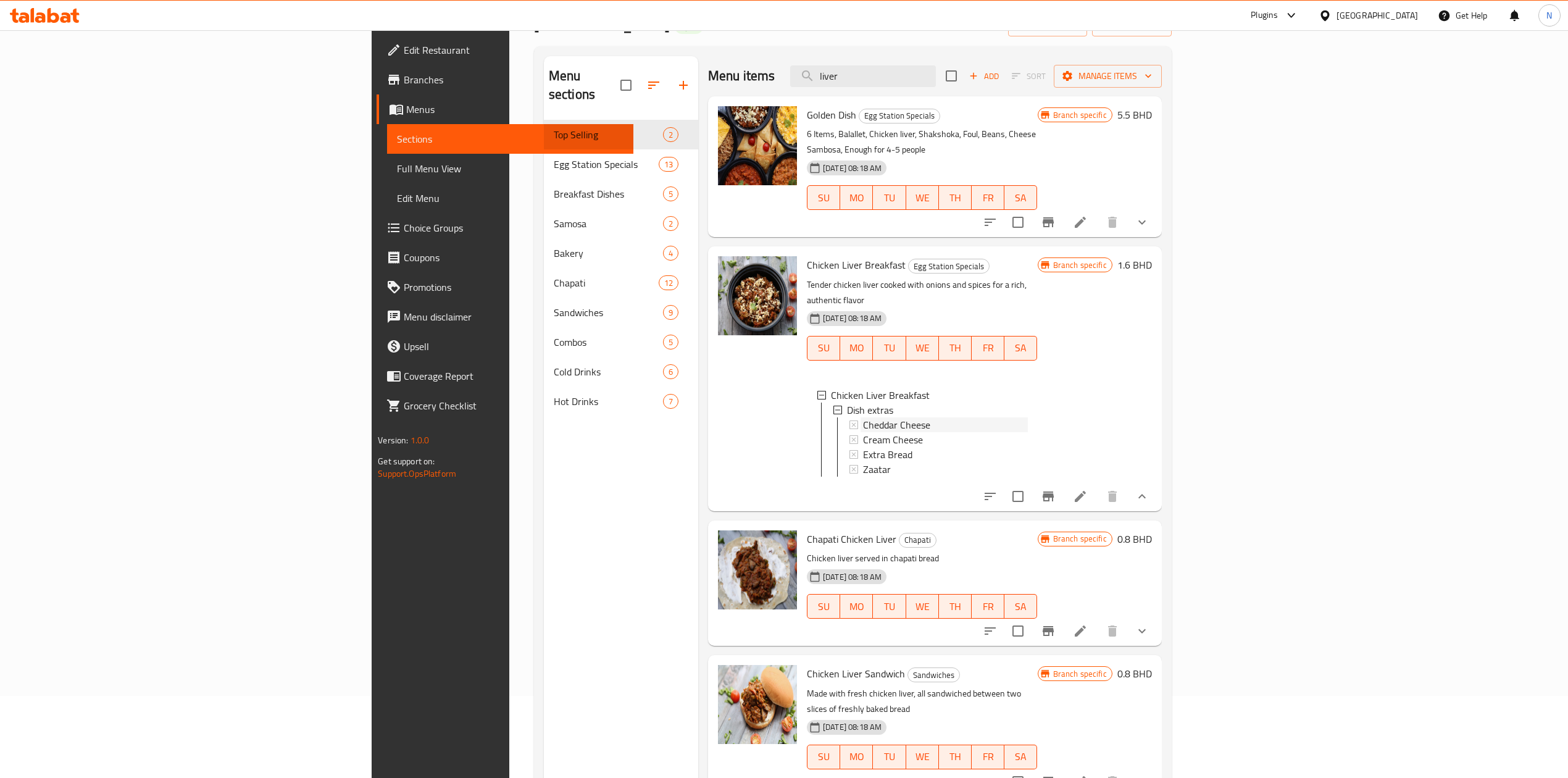
click at [863, 417] on span "Cheddar Cheese" at bounding box center [896, 424] width 67 height 15
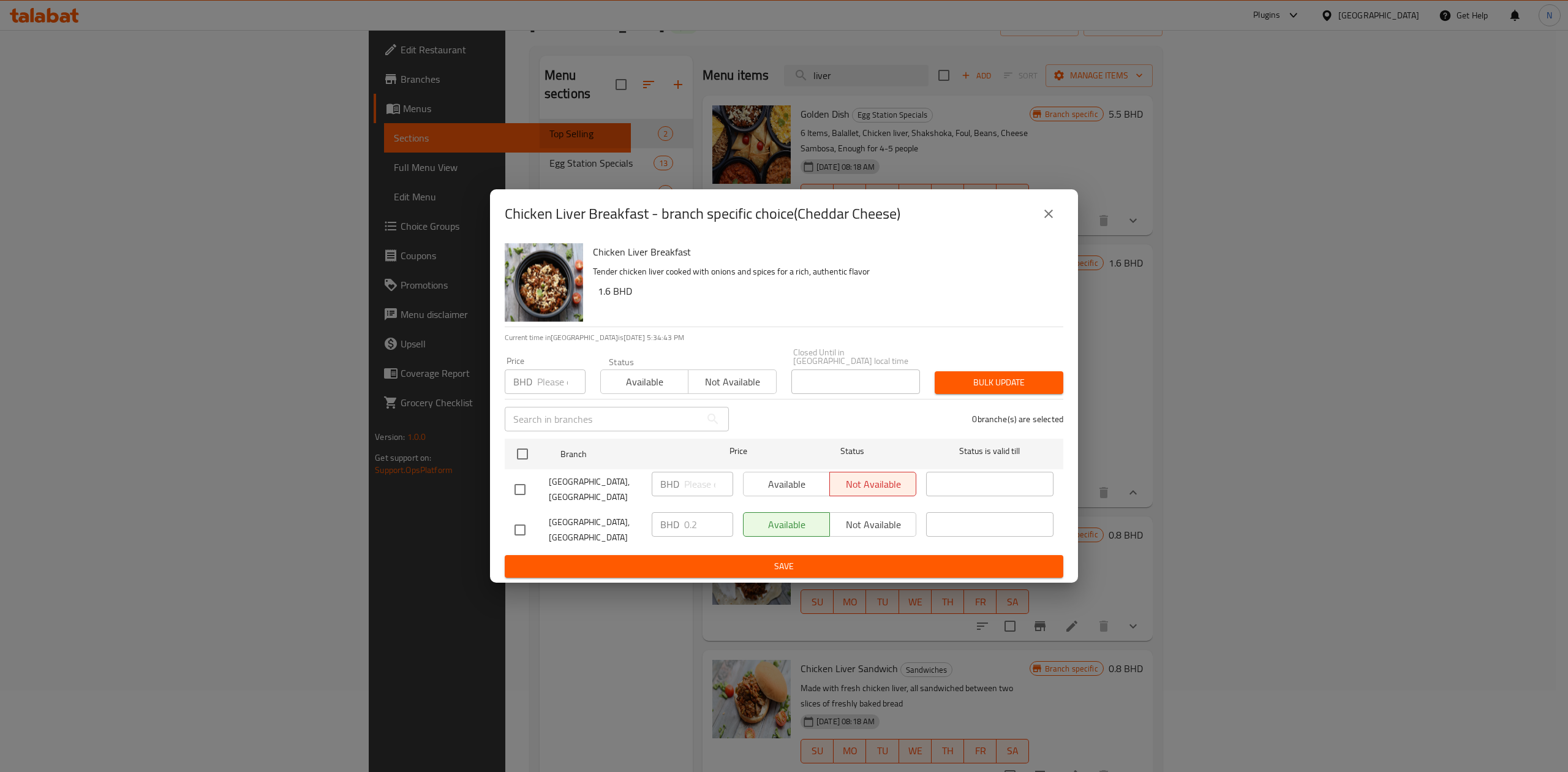
click at [1051, 218] on icon "close" at bounding box center [1048, 213] width 8 height 8
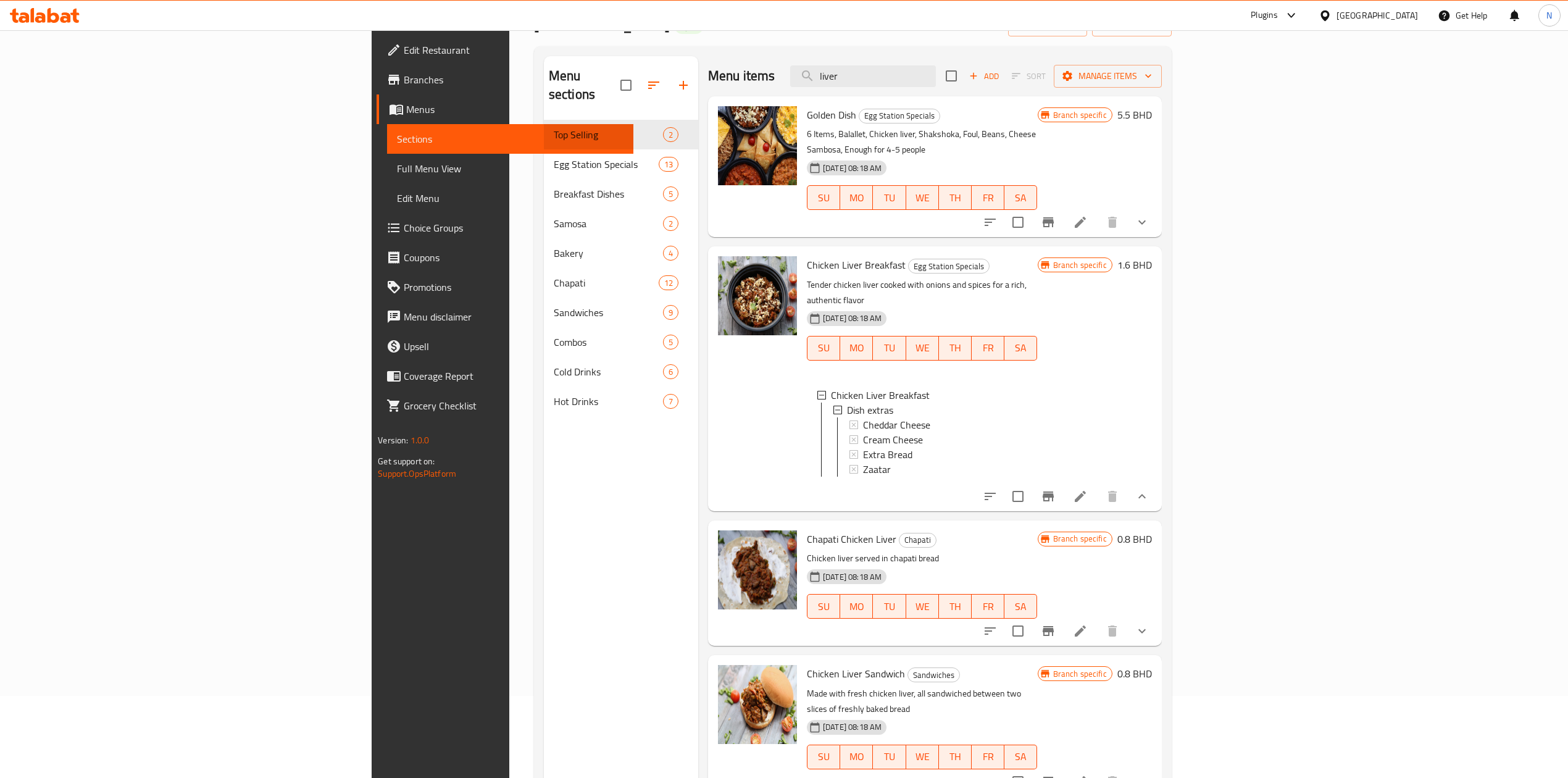
click at [979, 98] on div "Golden Dish Egg Station Specials 6 Items, Balallet, Chicken liver, Shakshoka, F…" at bounding box center [935, 166] width 454 height 141
click at [936, 86] on input "liver" at bounding box center [863, 76] width 146 height 21
paste input "Golden Scramble"
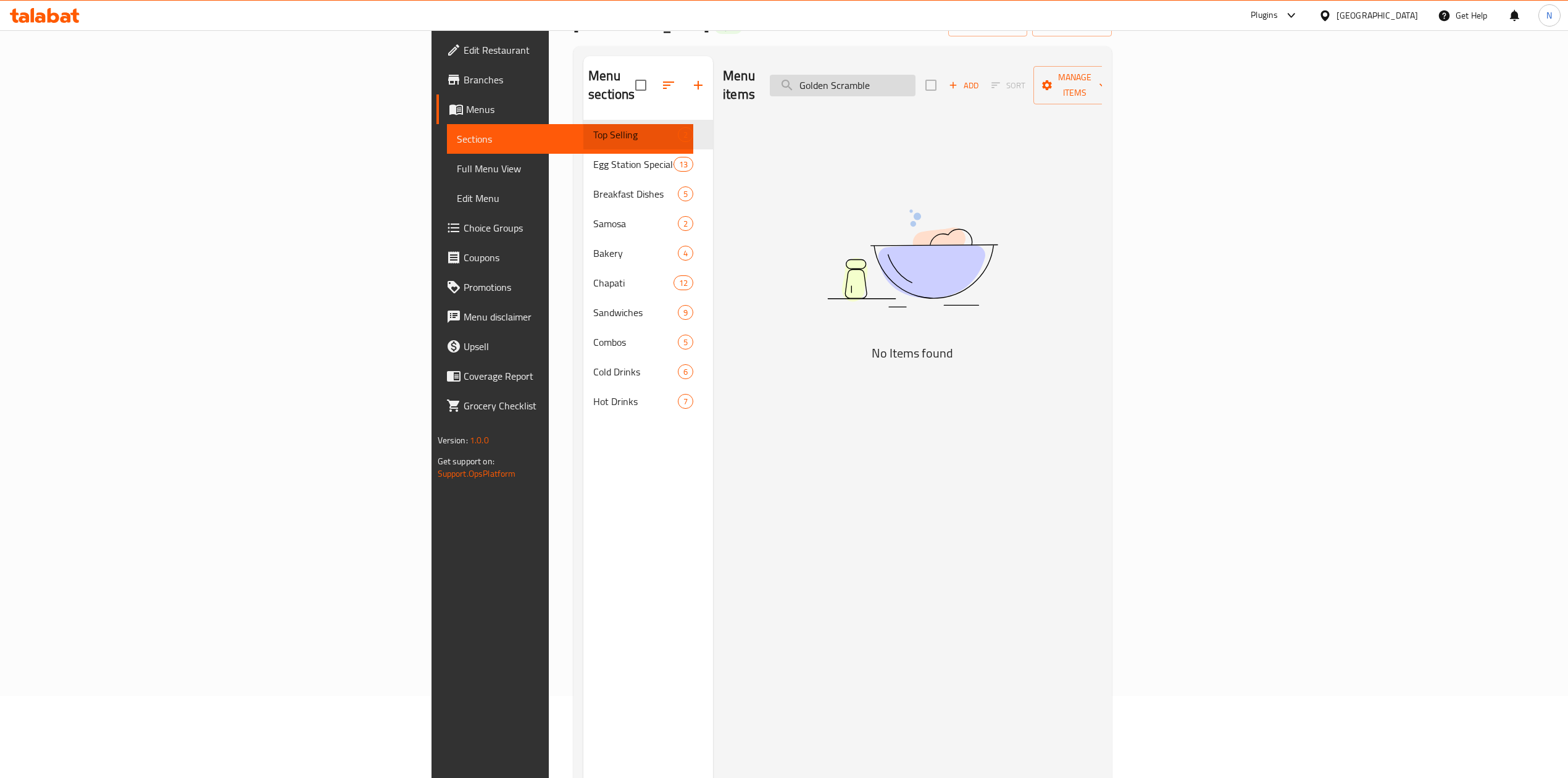
click at [915, 74] on input "Golden Scramble" at bounding box center [843, 85] width 146 height 21
click at [915, 85] on input "Golden Scramble" at bounding box center [843, 85] width 146 height 21
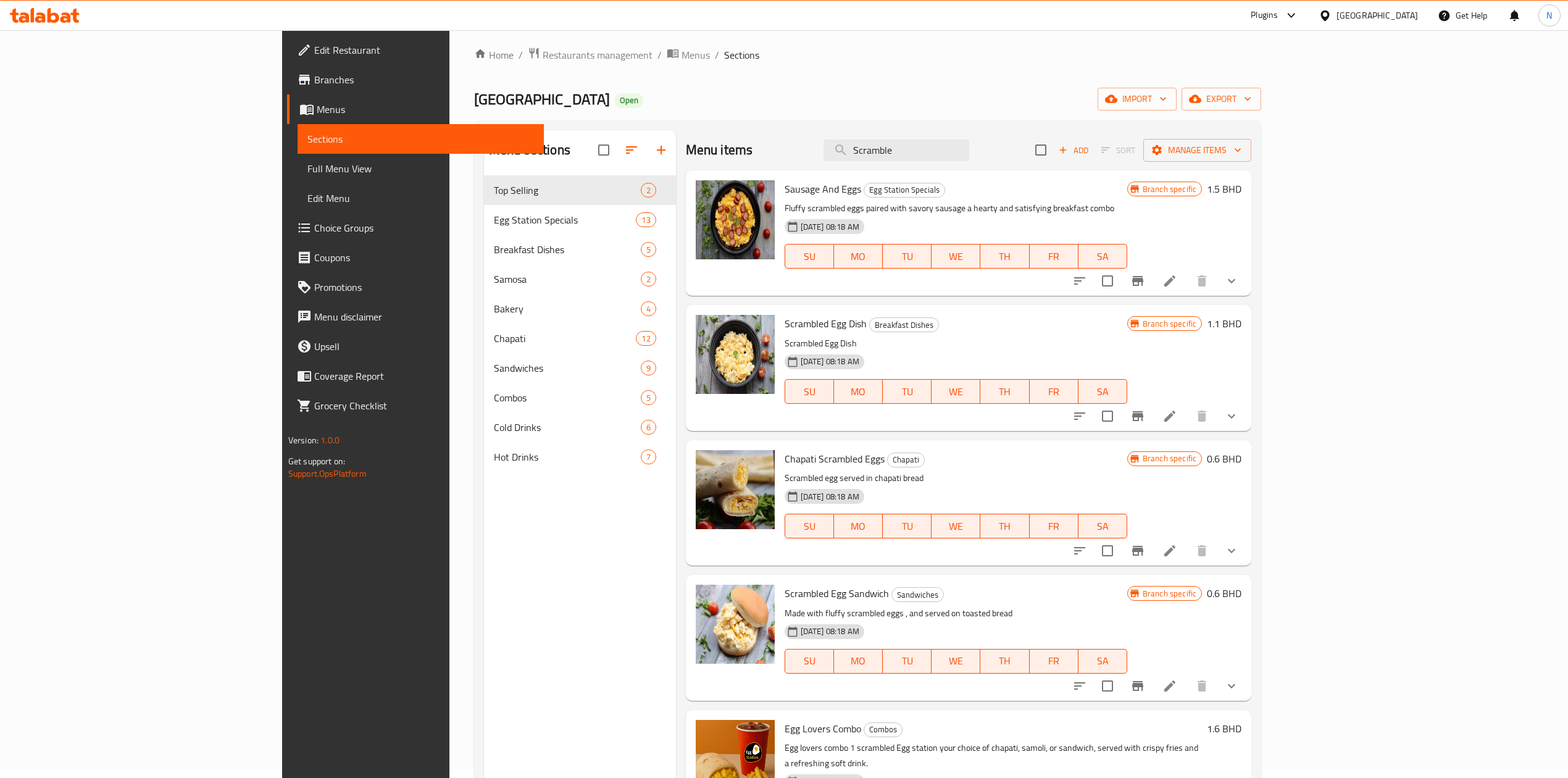
scroll to position [0, 0]
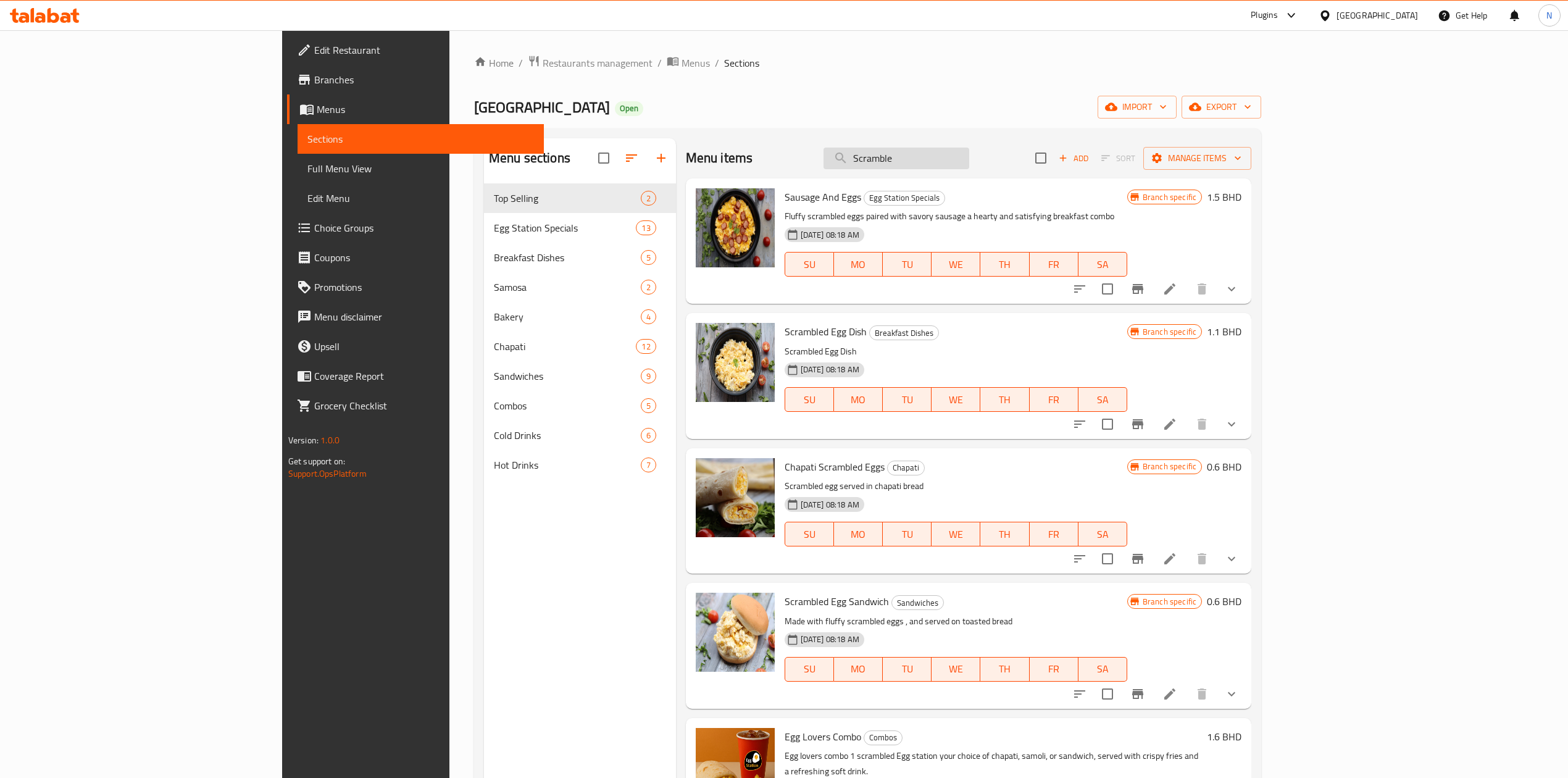
click at [969, 159] on input "Scramble" at bounding box center [896, 158] width 146 height 21
paste input "بيض مخفوق طري ومطهو بإتقان – الخيار الكلاسيكي المثالي للفطور"
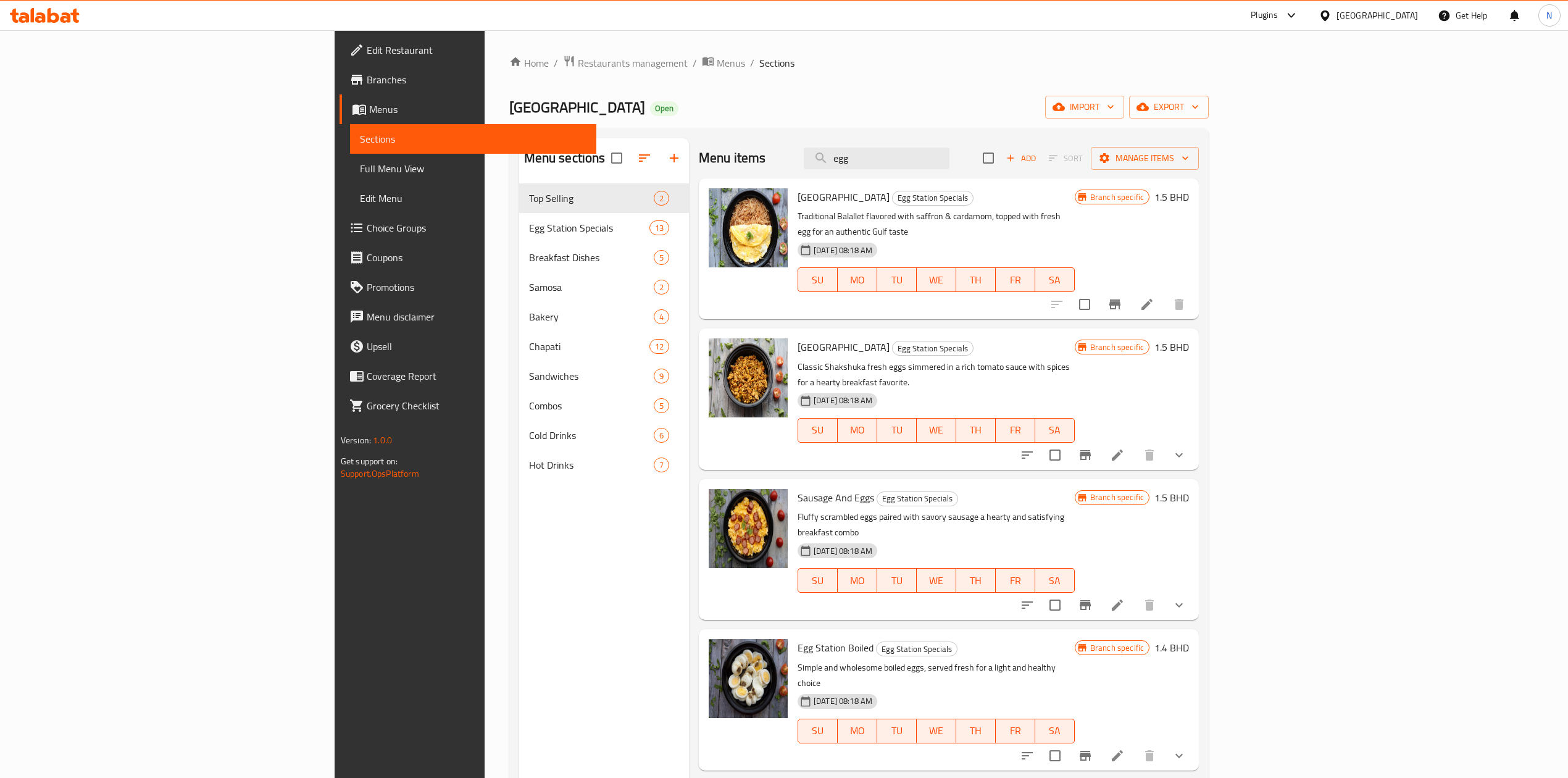
type input "egg"
click at [797, 200] on span "[GEOGRAPHIC_DATA]" at bounding box center [843, 197] width 92 height 19
click at [773, 328] on div "Shakshuka Station Egg Station Specials Classic Shakshuka fresh eggs simmered in…" at bounding box center [949, 398] width 500 height 141
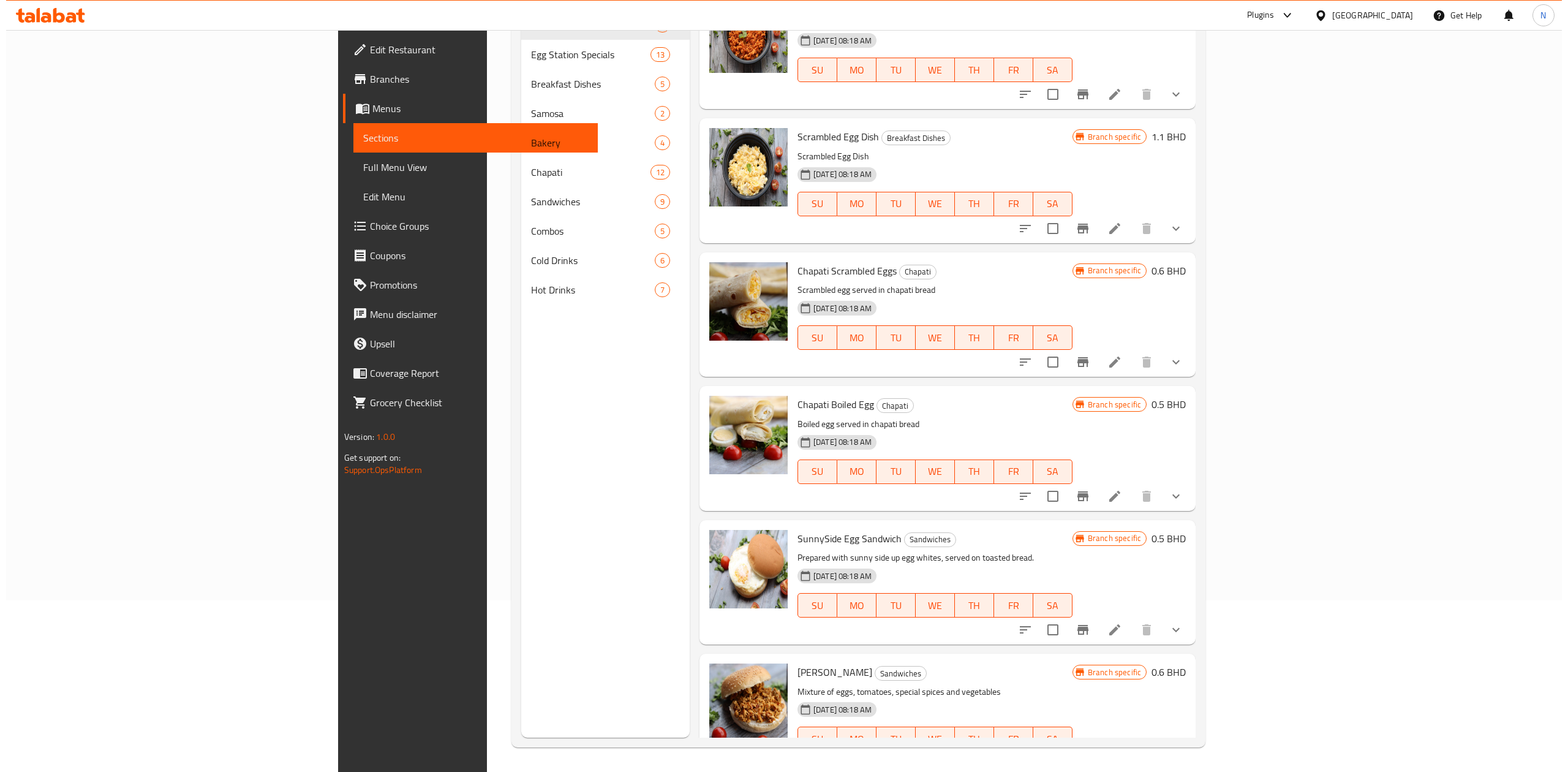
scroll to position [478, 0]
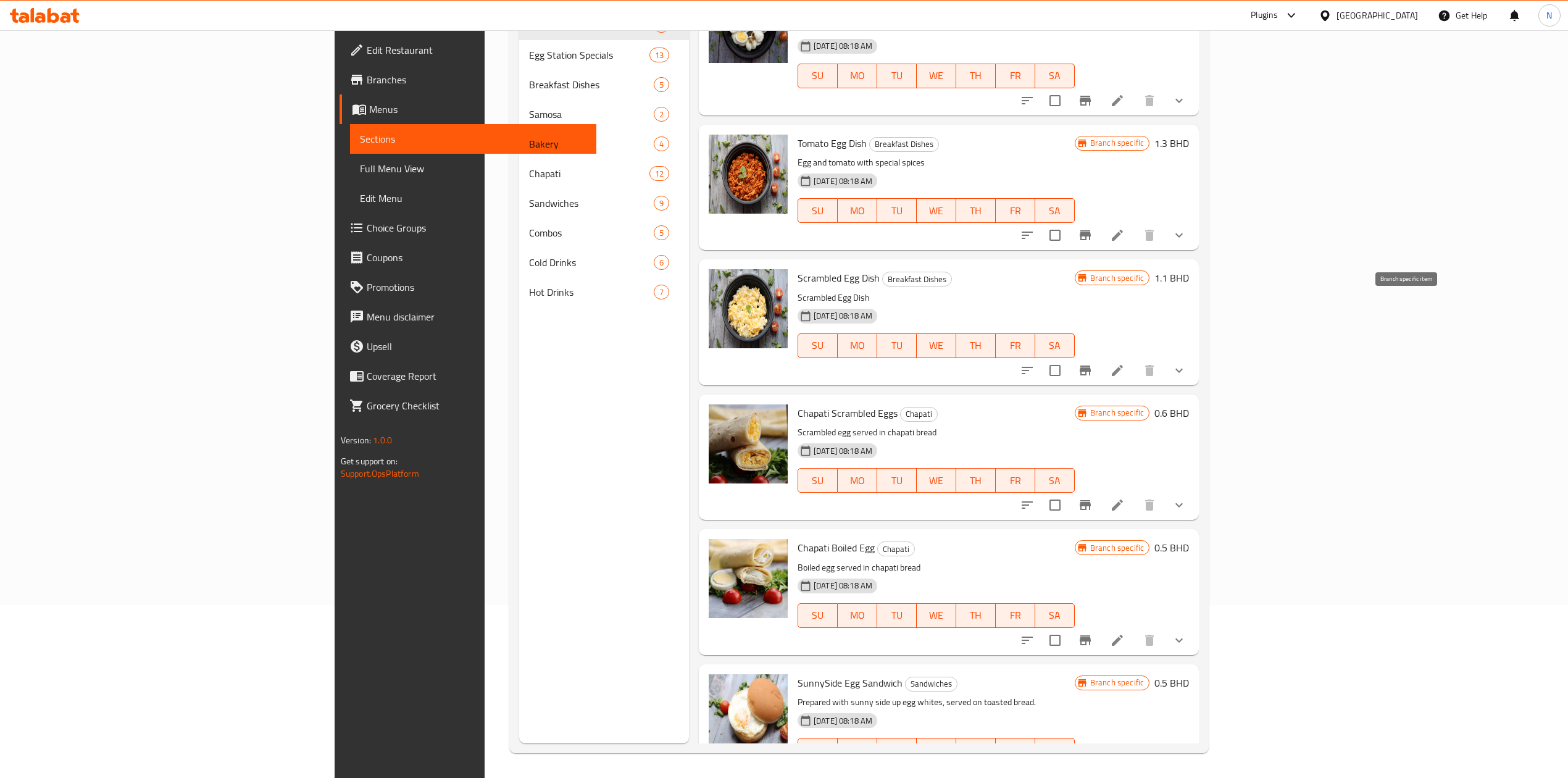
click at [1093, 363] on icon "Branch-specific-item" at bounding box center [1085, 370] width 15 height 15
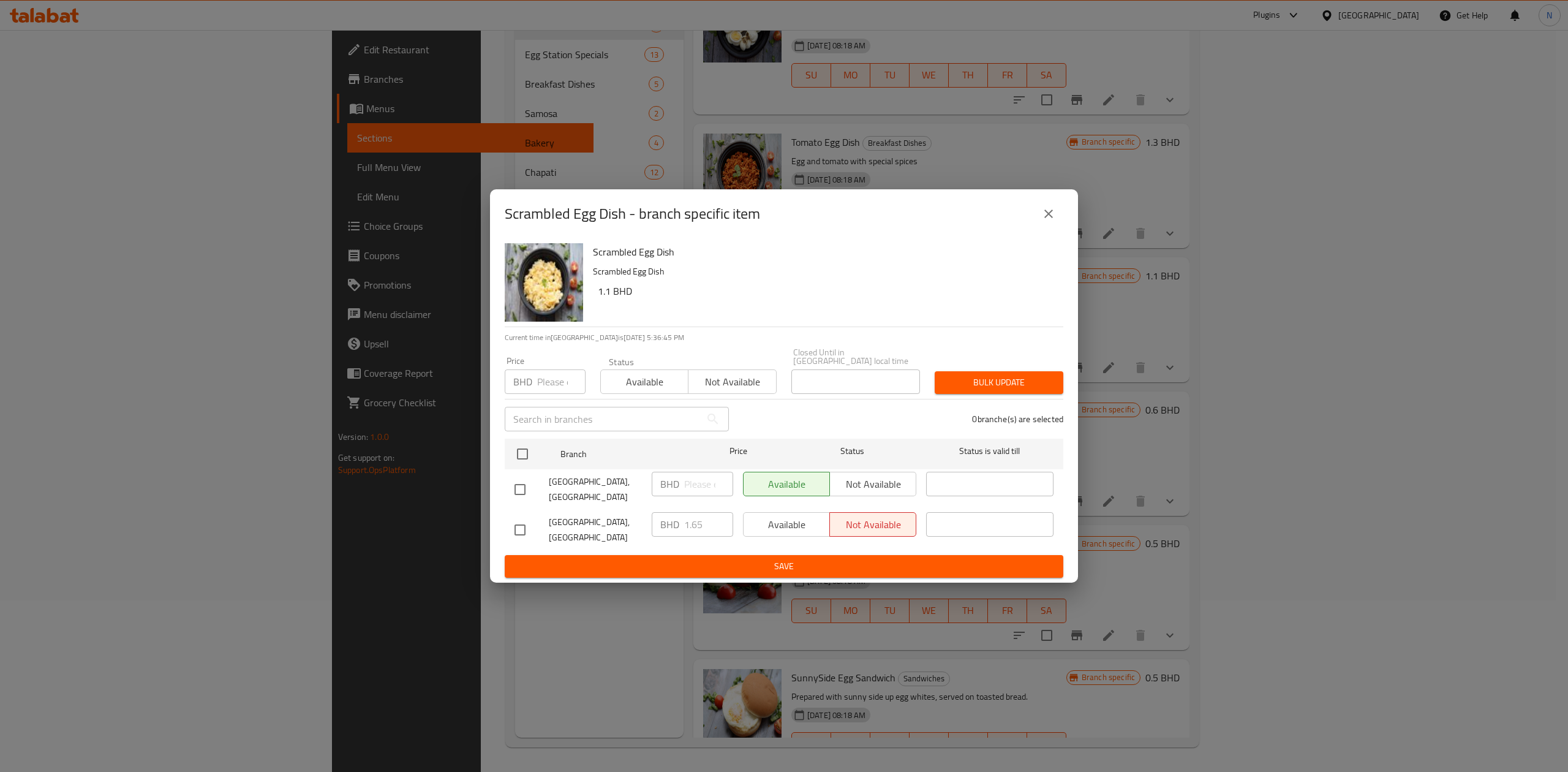
click at [1037, 224] on button "close" at bounding box center [1049, 214] width 30 height 30
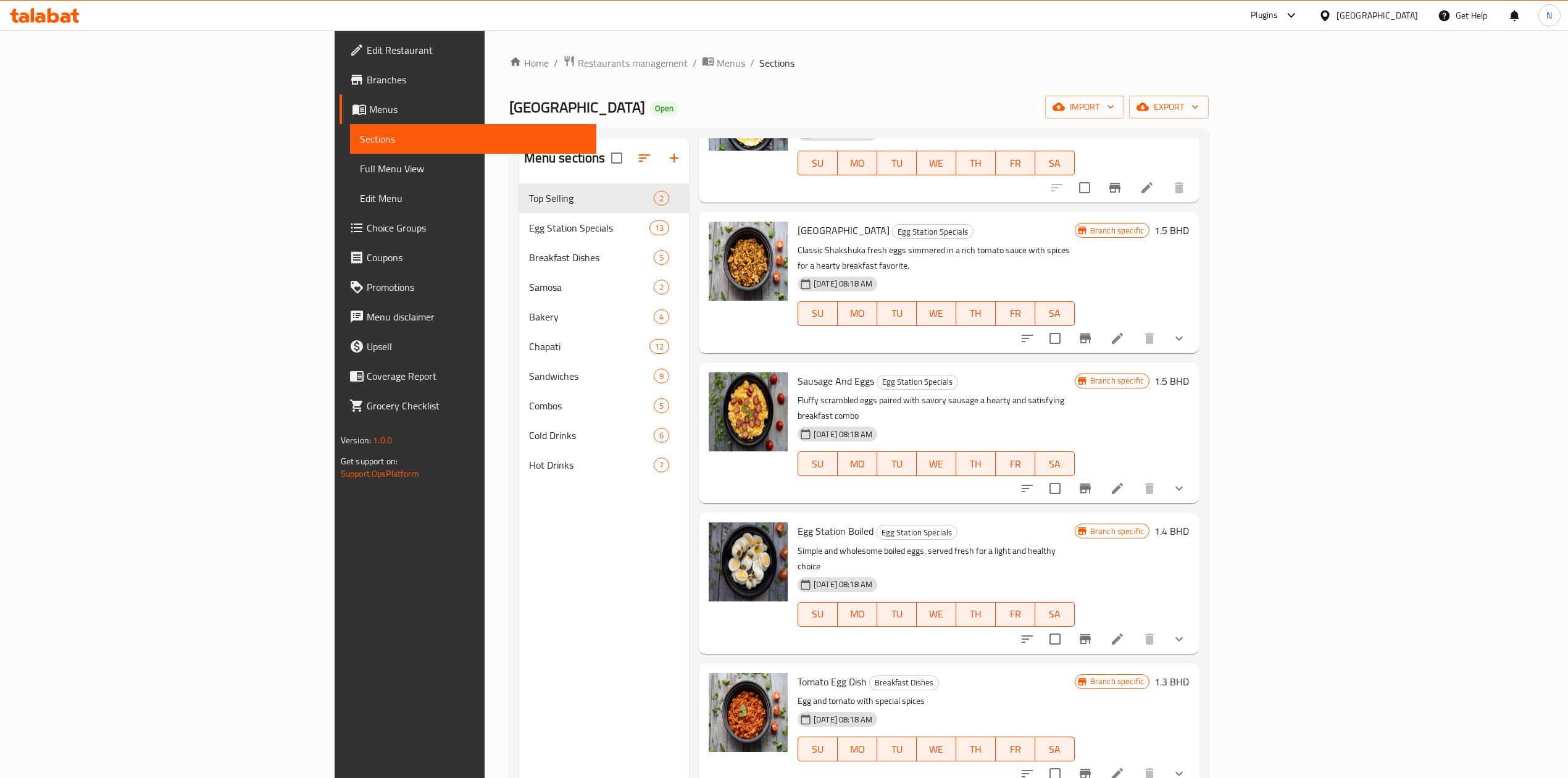
scroll to position [0, 0]
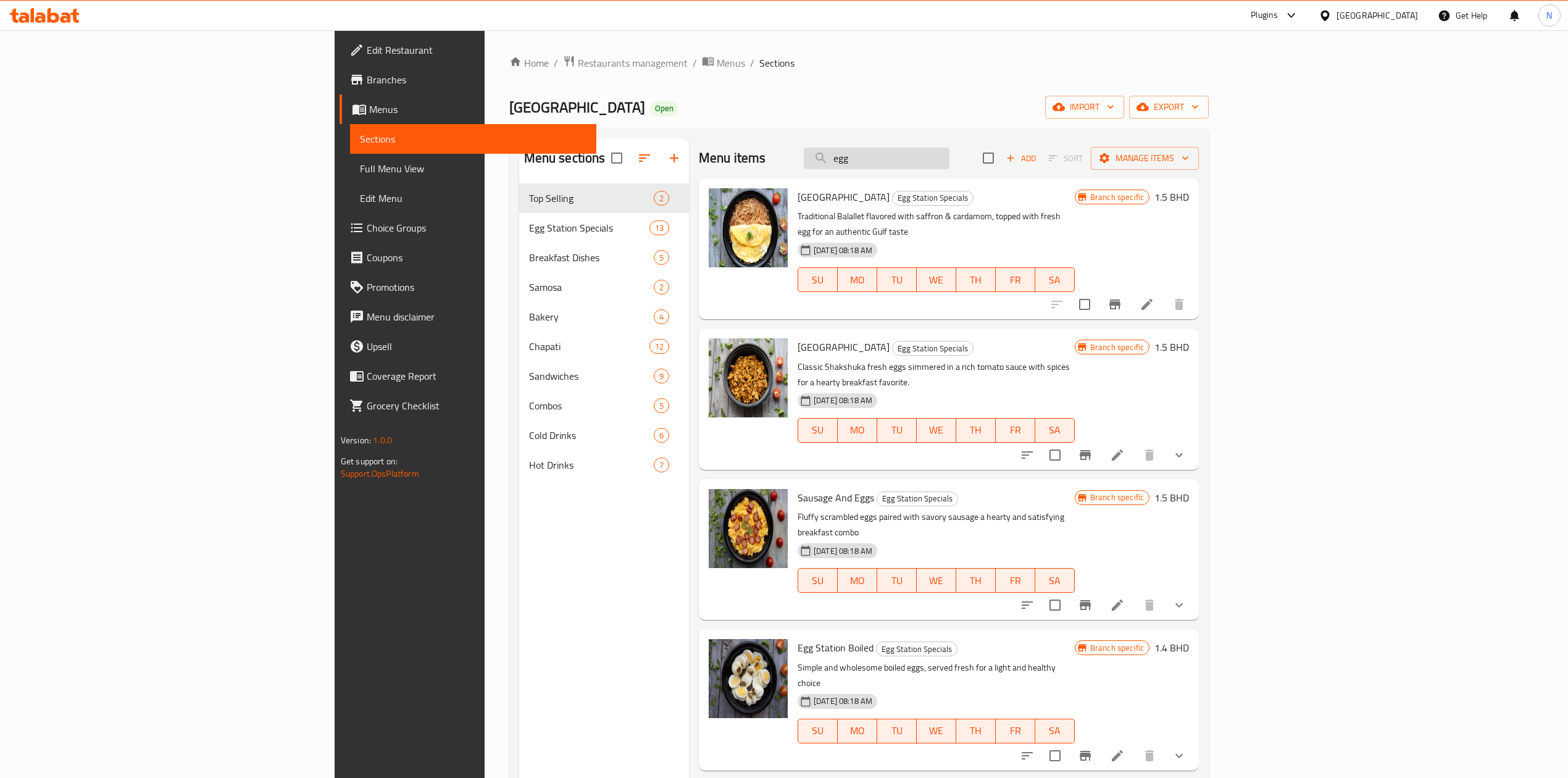
click at [949, 163] on input "egg" at bounding box center [876, 158] width 146 height 21
paste input "Station Omelette"
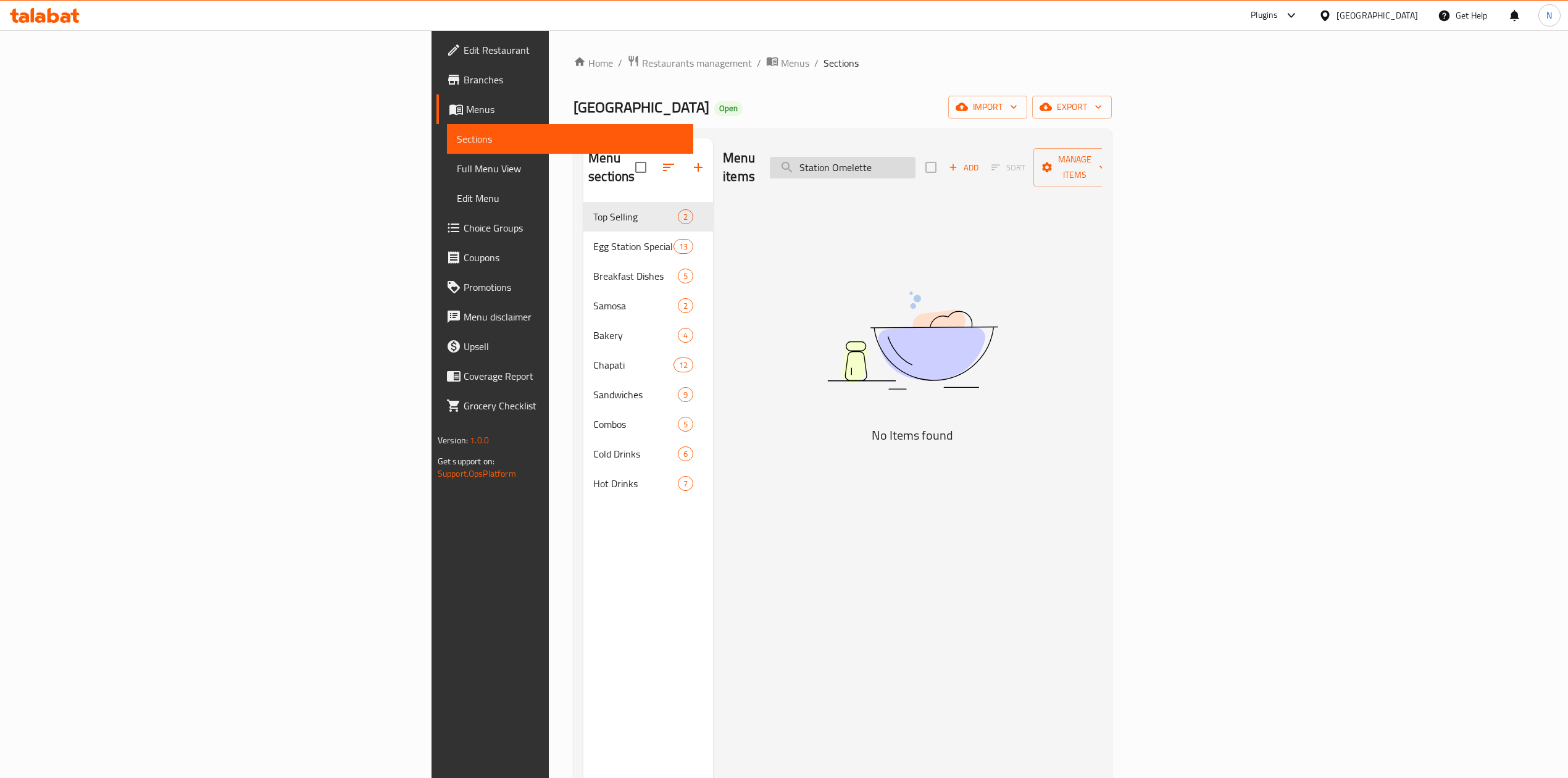
click at [915, 157] on input "Station Omelette" at bounding box center [843, 167] width 146 height 21
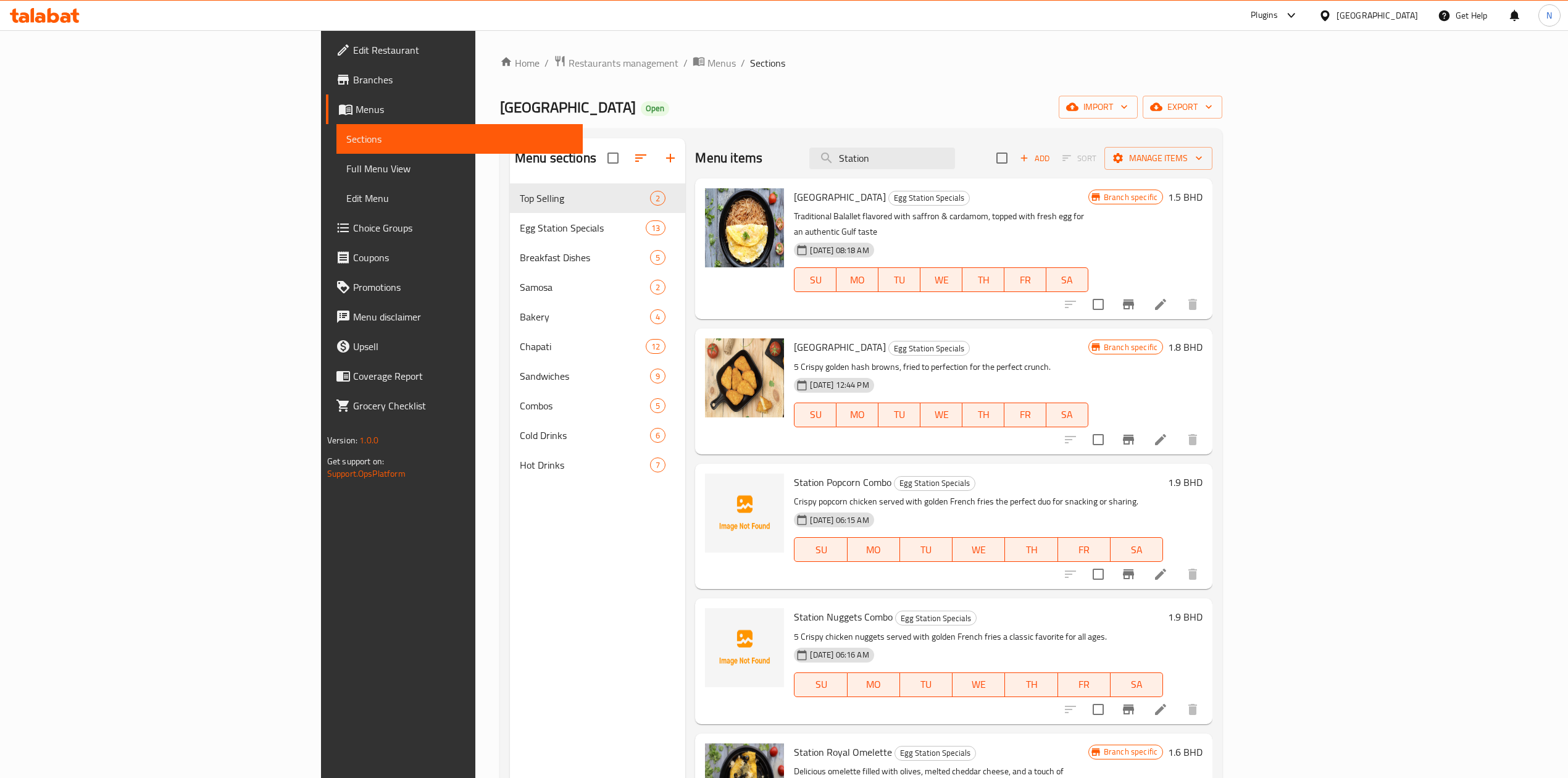
click at [794, 196] on span "[GEOGRAPHIC_DATA]" at bounding box center [840, 197] width 92 height 19
drag, startPoint x: 742, startPoint y: 196, endPoint x: 764, endPoint y: 216, distance: 29.7
click at [789, 216] on div "[GEOGRAPHIC_DATA] Egg Station Specials Traditional Balallet flavored with saffr…" at bounding box center [940, 249] width 304 height 131
click at [794, 217] on p "Traditional Balallet flavored with saffron & cardamom, topped with fresh egg fo…" at bounding box center [941, 224] width 294 height 31
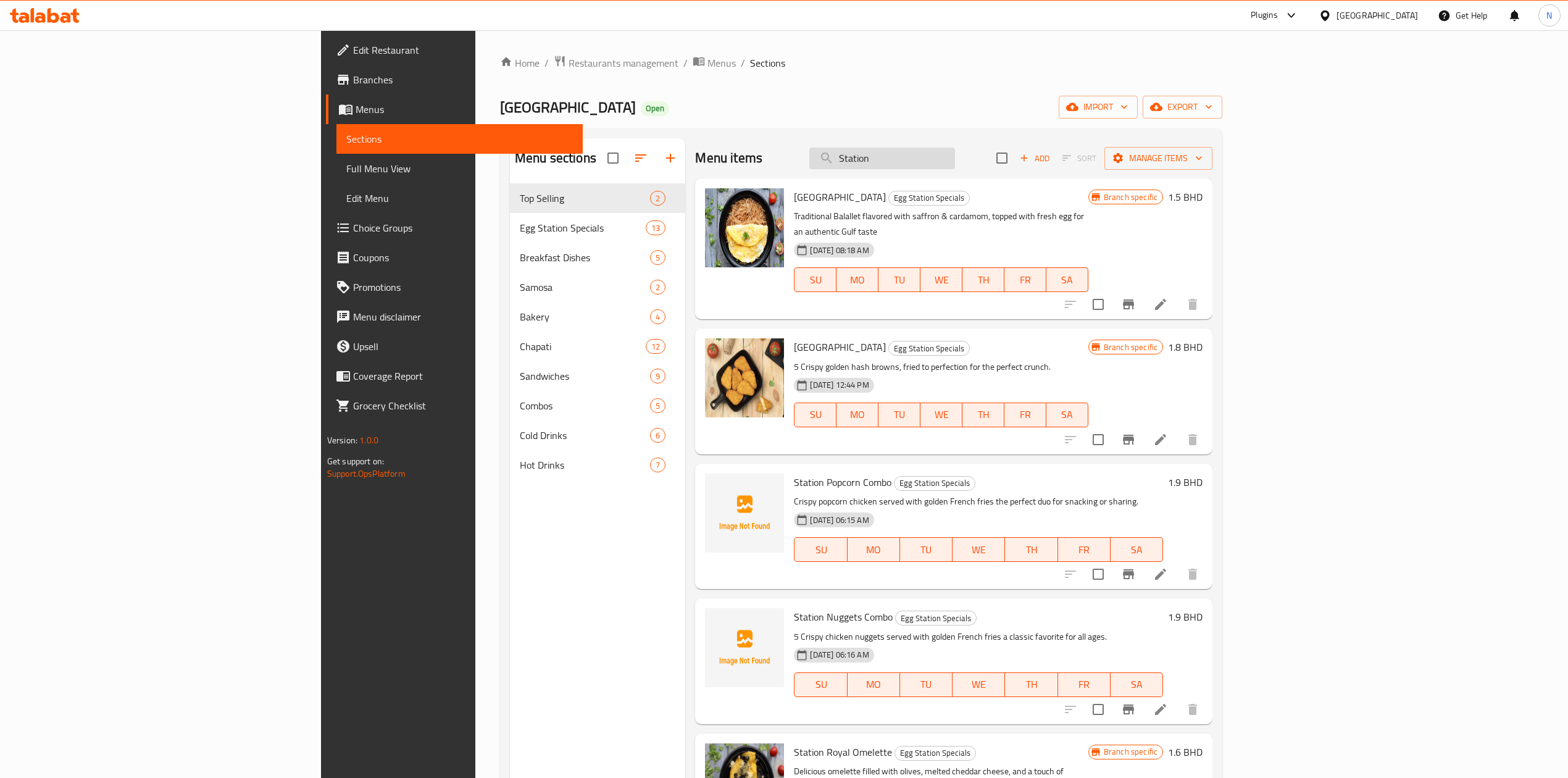
click at [955, 156] on input "Station" at bounding box center [882, 158] width 146 height 21
paste input "Omelette"
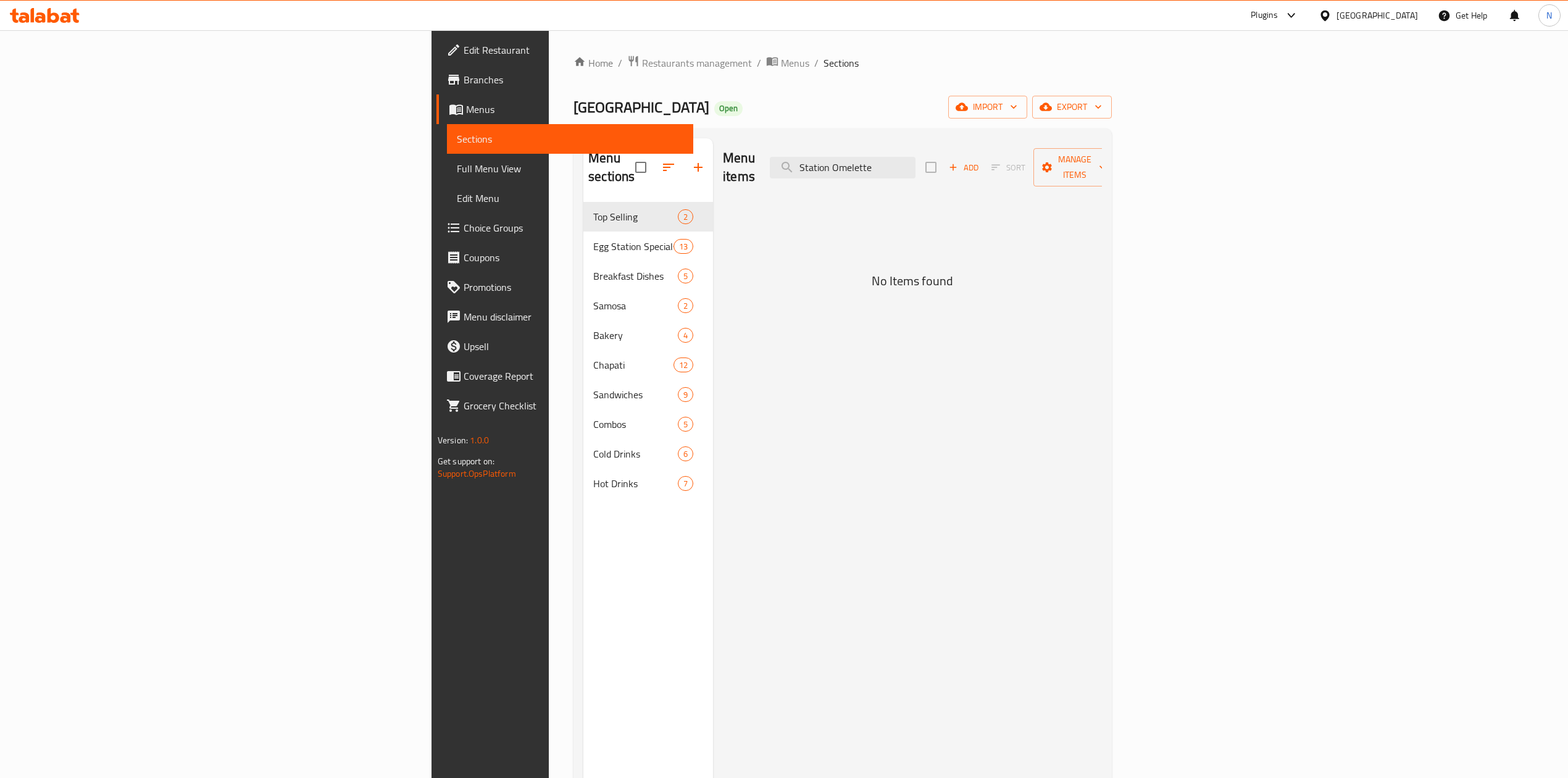
click at [917, 174] on div "Menu items Station Omelette Add Sort Manage items" at bounding box center [912, 167] width 379 height 59
click at [915, 157] on input "Station Omelette" at bounding box center [843, 167] width 146 height 21
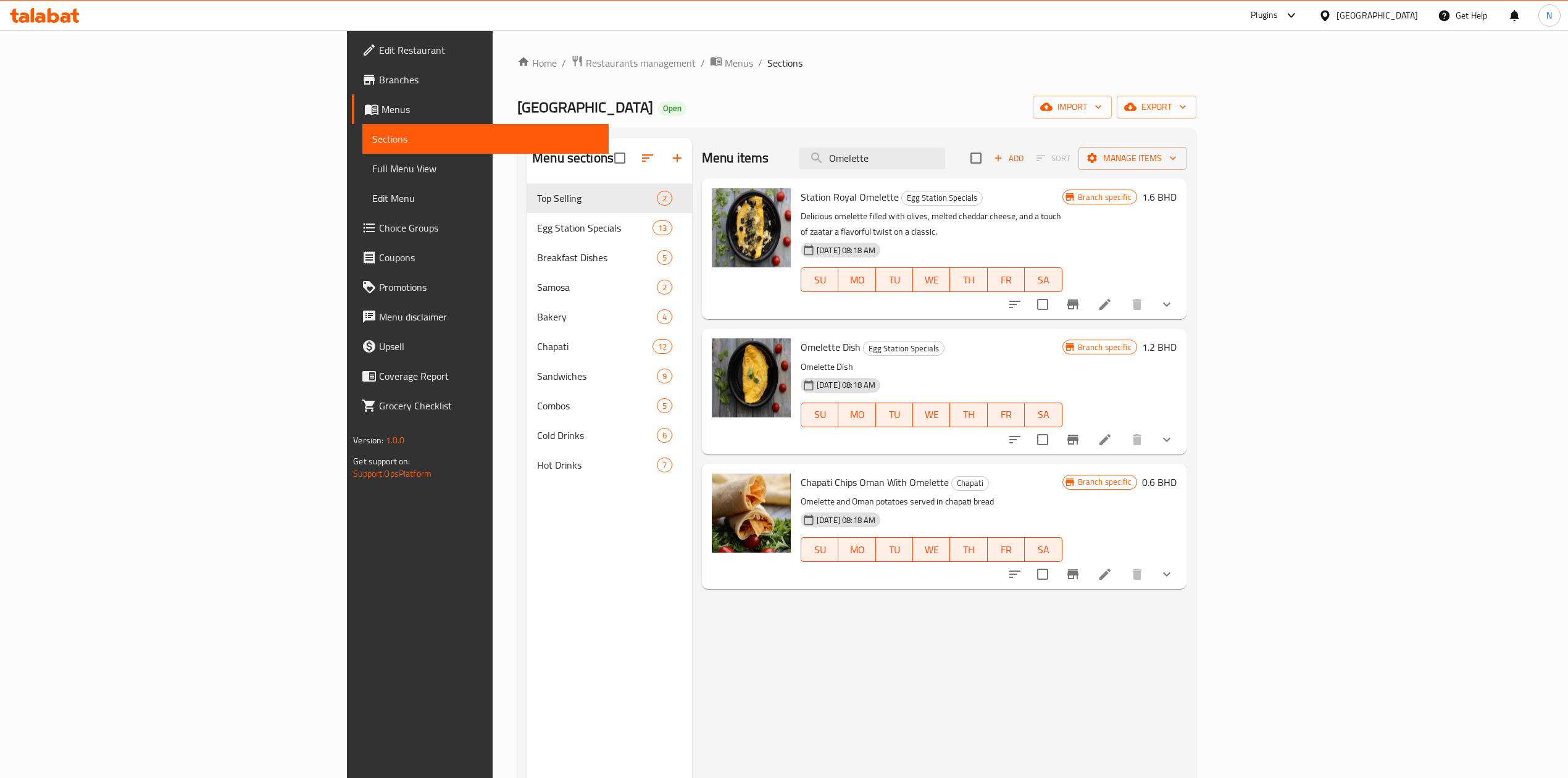
type input "Omelette"
click at [1080, 432] on icon "Branch-specific-item" at bounding box center [1073, 439] width 15 height 15
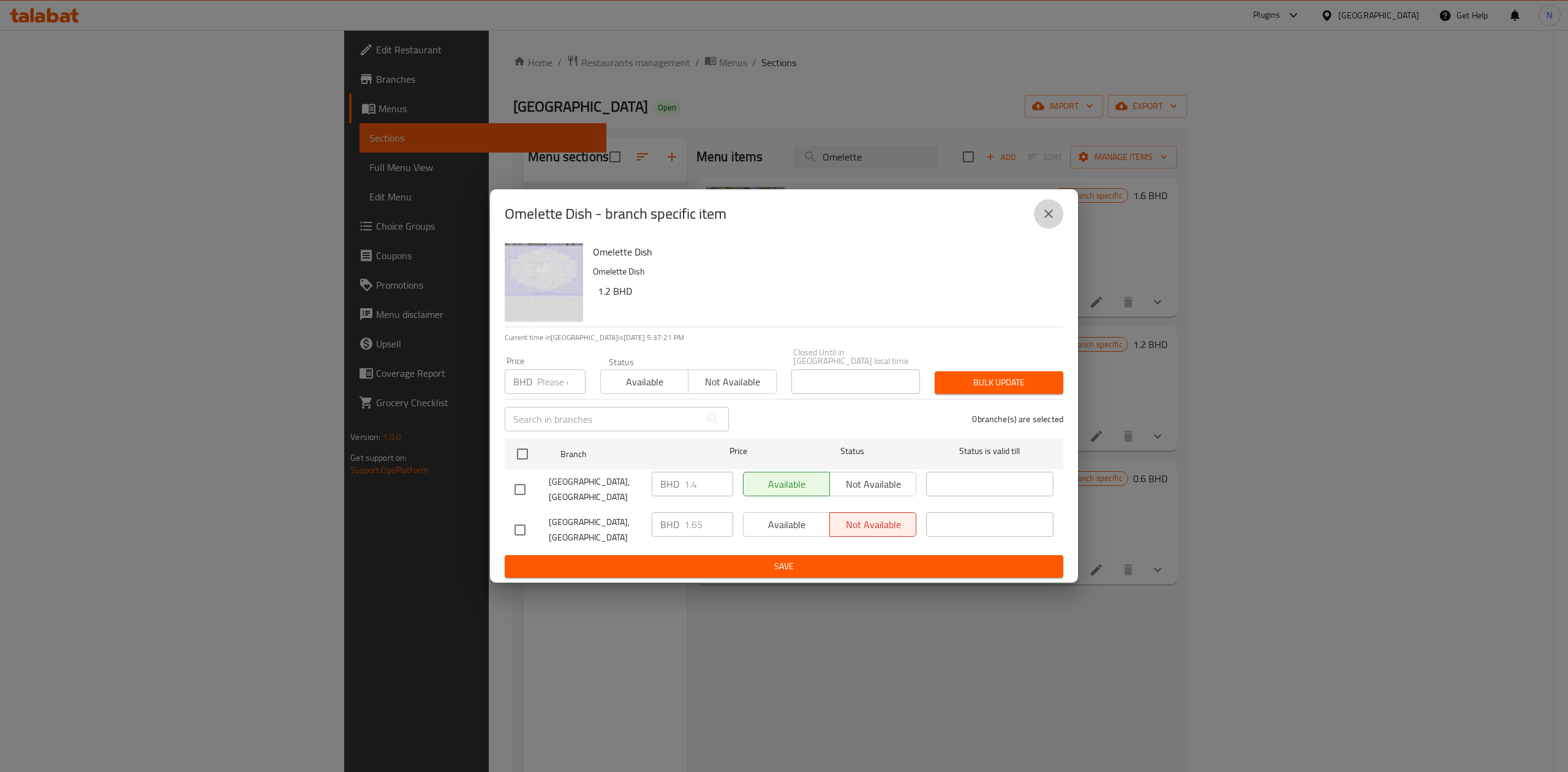
click at [1044, 221] on icon "close" at bounding box center [1048, 213] width 15 height 15
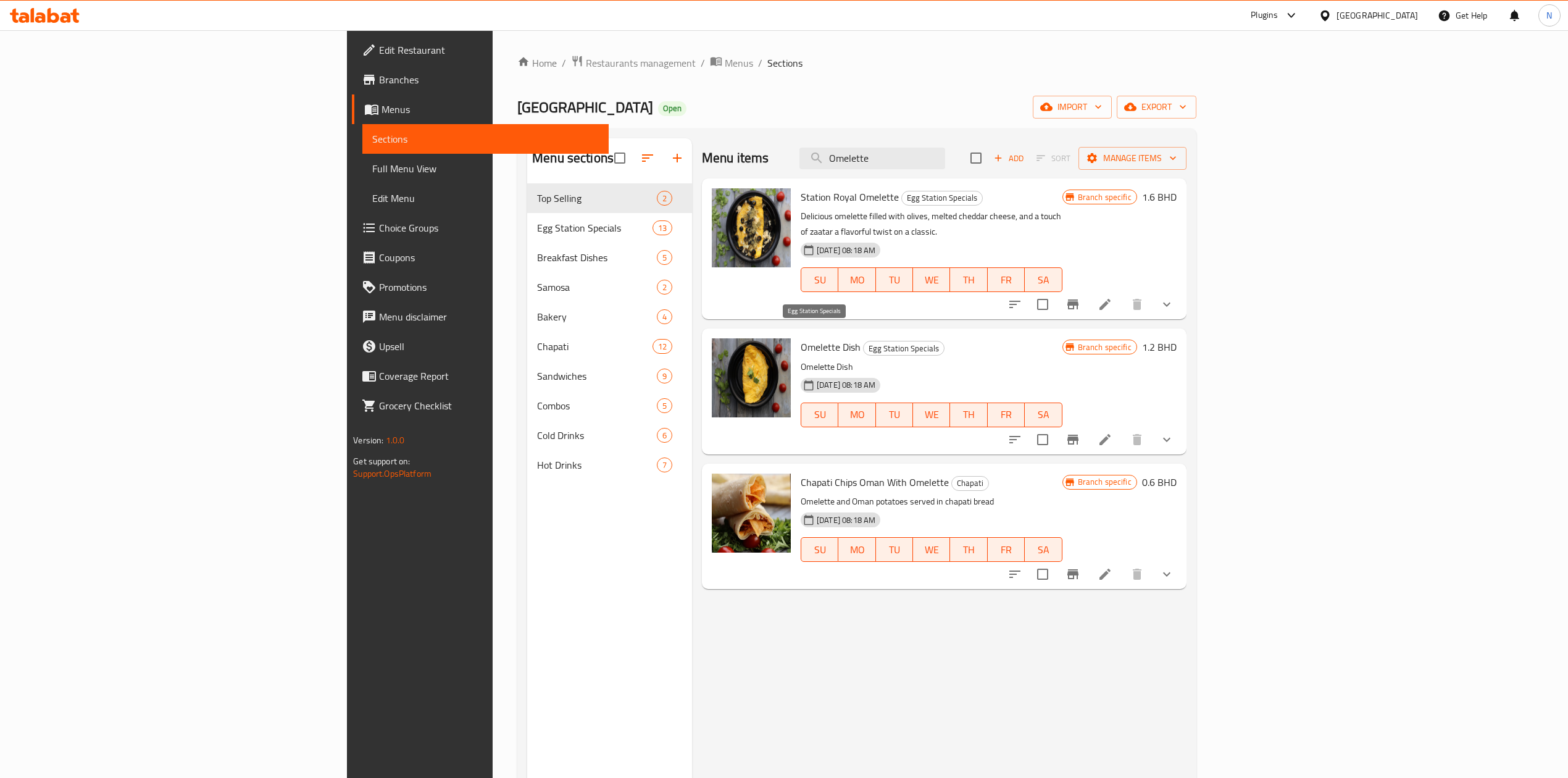
click at [863, 341] on div "Egg Station Specials" at bounding box center [903, 348] width 82 height 15
